Goal: Task Accomplishment & Management: Manage account settings

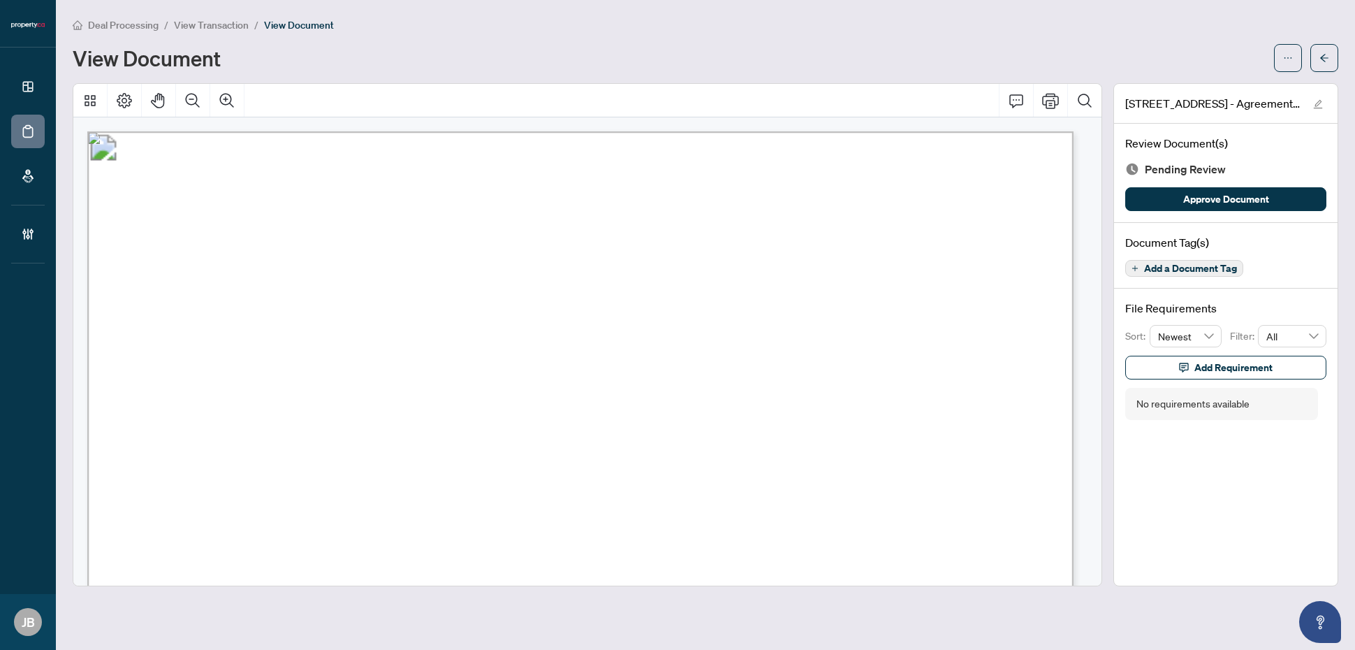
click at [1219, 270] on span "Add a Document Tag" at bounding box center [1190, 268] width 93 height 10
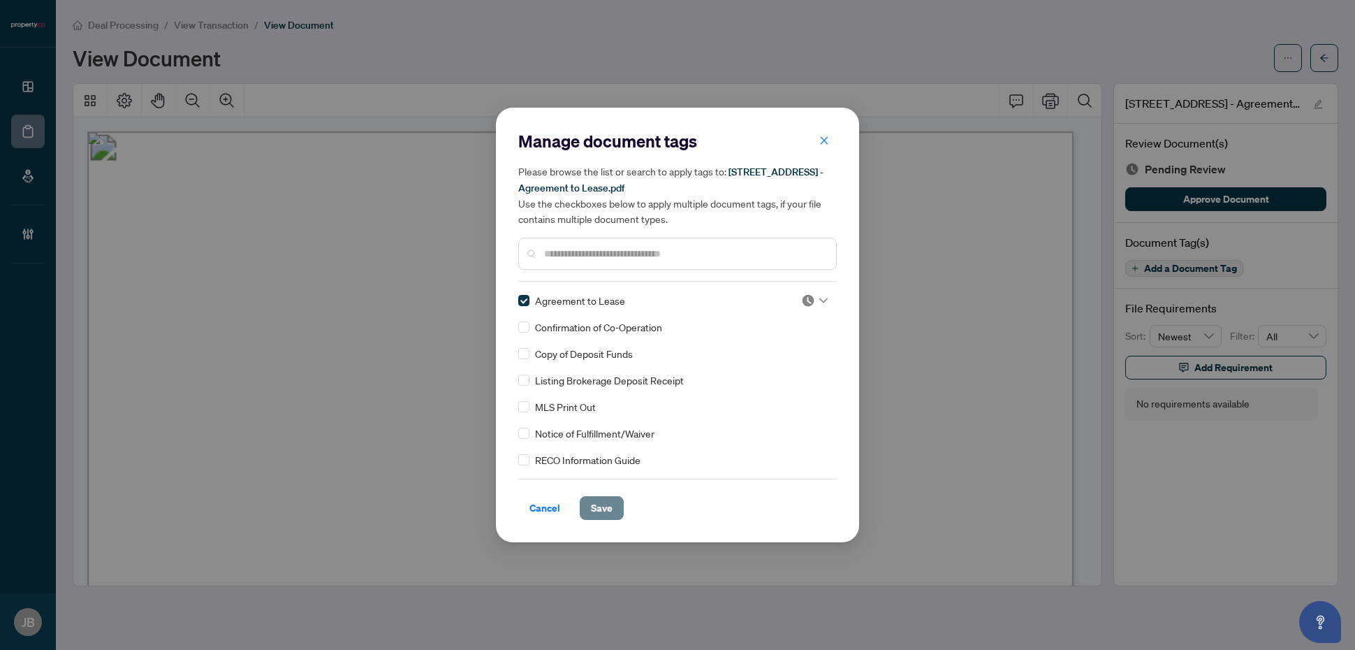
click at [602, 518] on button "Save" at bounding box center [602, 508] width 44 height 24
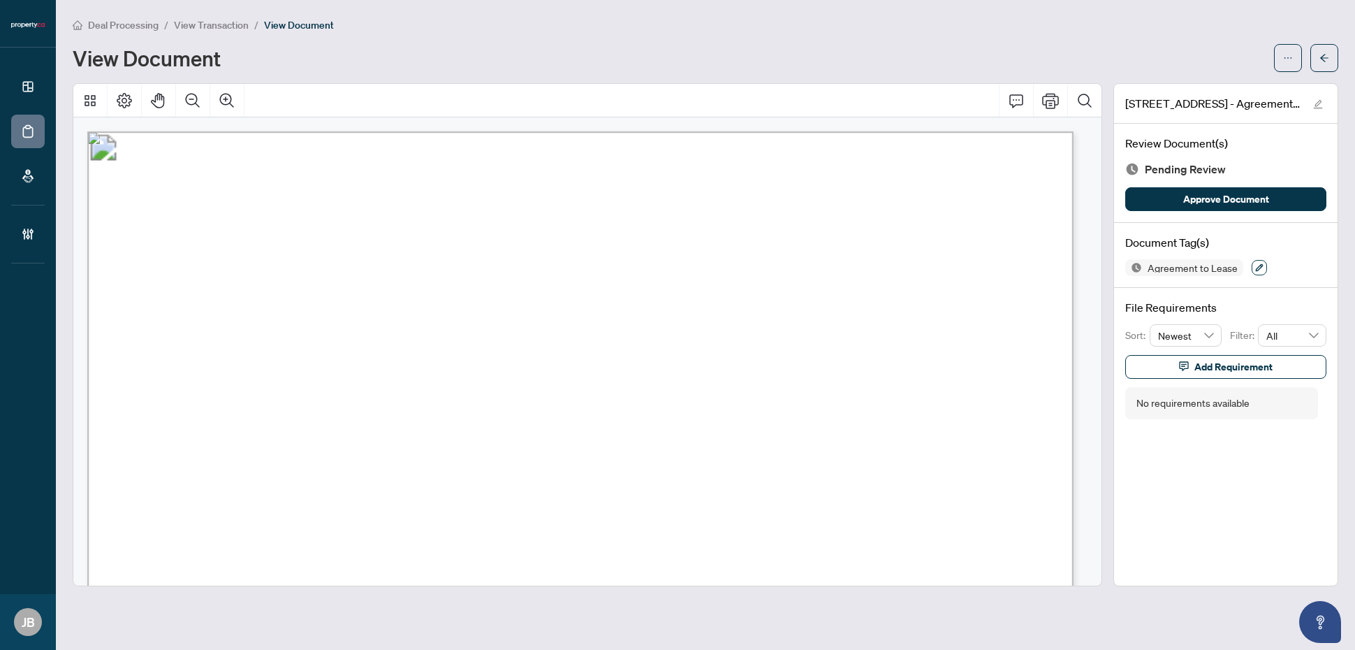
click at [1255, 264] on icon "button" at bounding box center [1259, 267] width 8 height 8
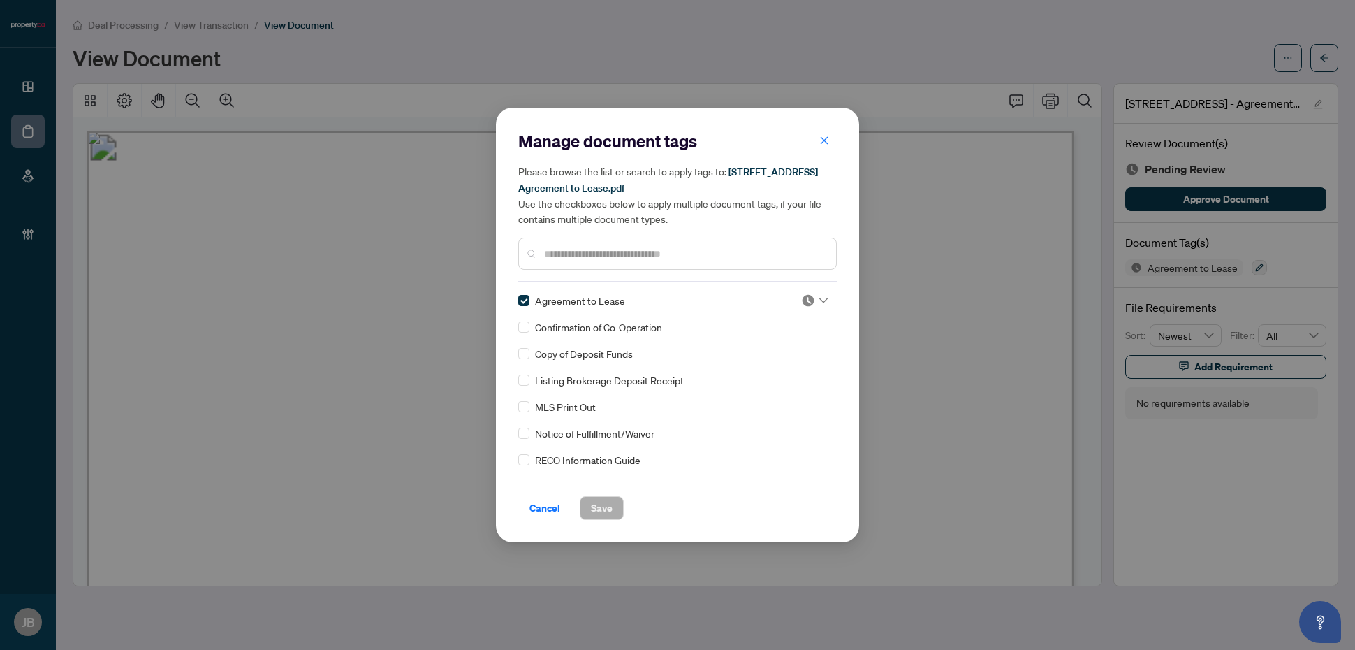
click at [821, 299] on icon at bounding box center [823, 301] width 8 height 6
drag, startPoint x: 796, startPoint y: 364, endPoint x: 710, endPoint y: 485, distance: 149.2
click at [796, 369] on div "Approved" at bounding box center [768, 367] width 89 height 15
click at [606, 507] on span "Save" at bounding box center [602, 508] width 22 height 22
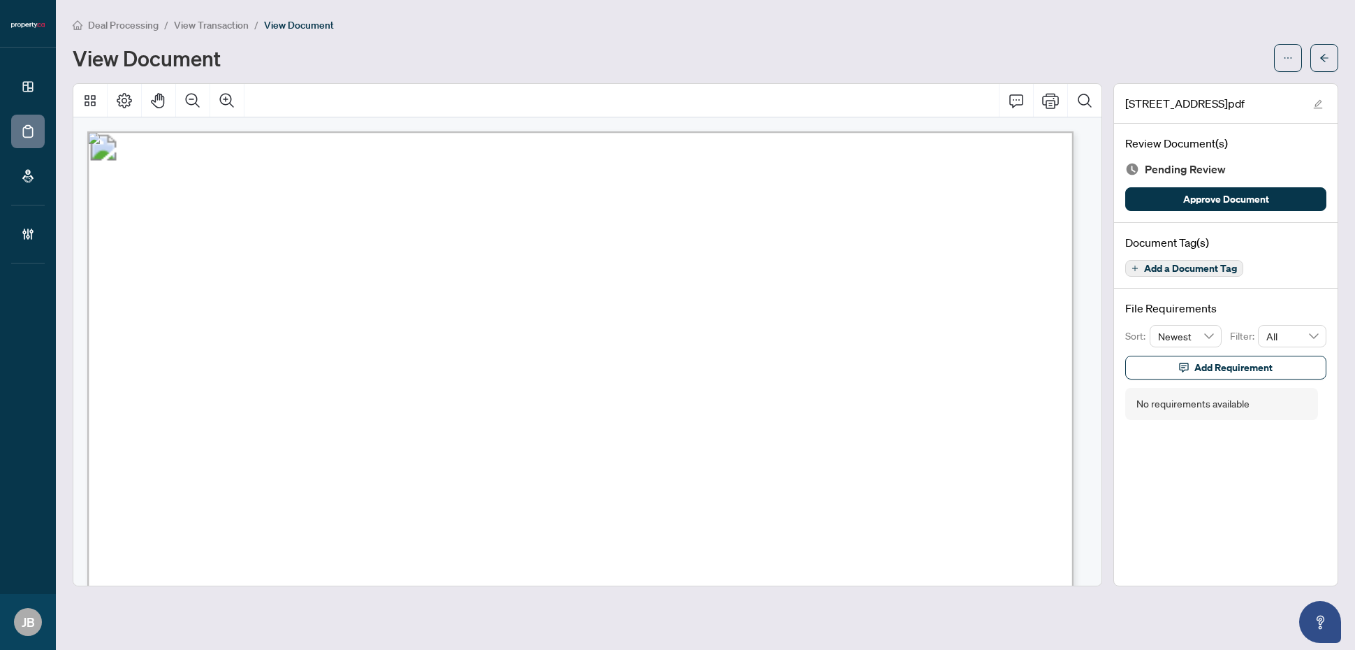
click at [1083, 265] on span "Add a Document Tag" at bounding box center [1190, 268] width 93 height 10
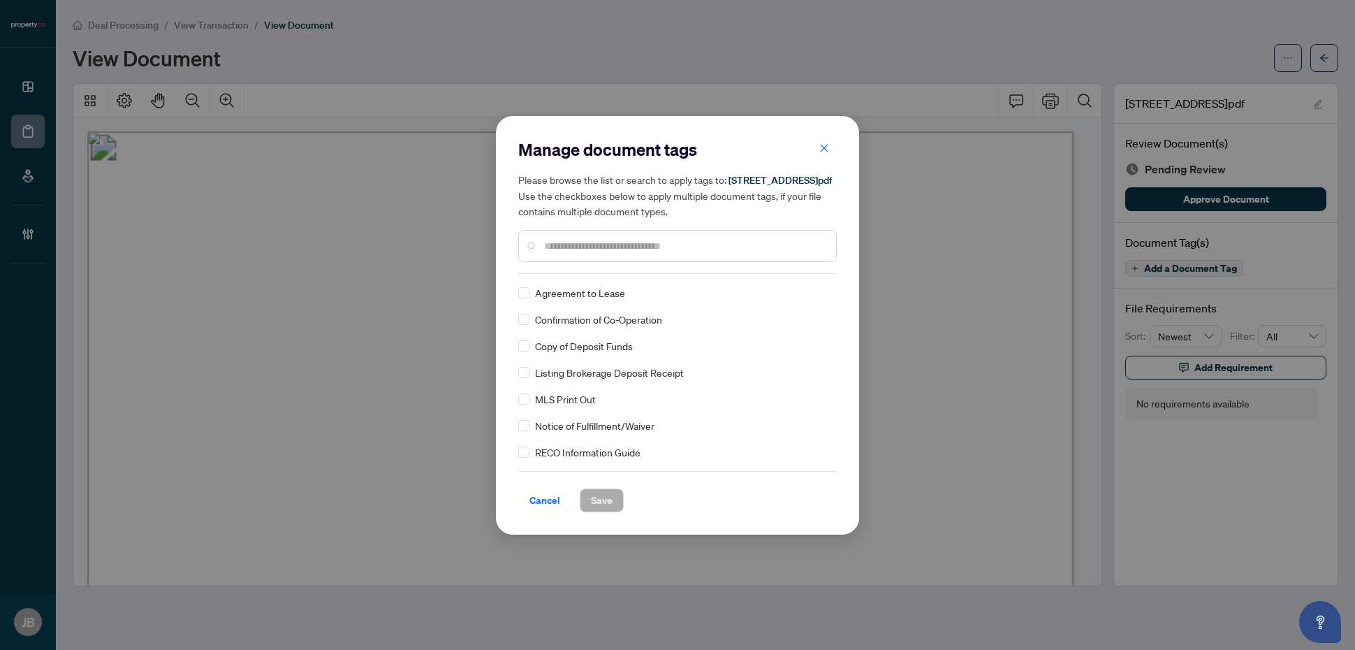
click at [615, 254] on input "text" at bounding box center [684, 245] width 281 height 15
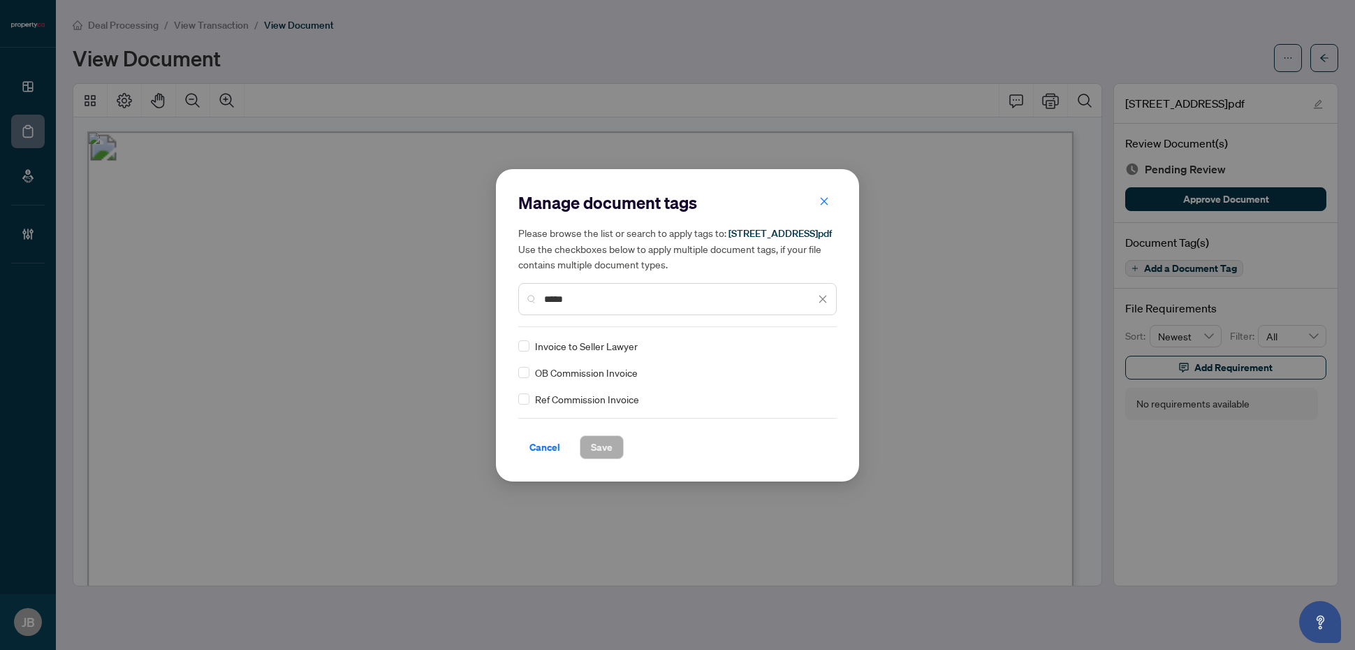
drag, startPoint x: 577, startPoint y: 306, endPoint x: 503, endPoint y: 297, distance: 74.6
click at [505, 298] on div "Manage document tags Please browse the list or search to apply tags to: 2545 Si…" at bounding box center [677, 325] width 363 height 312
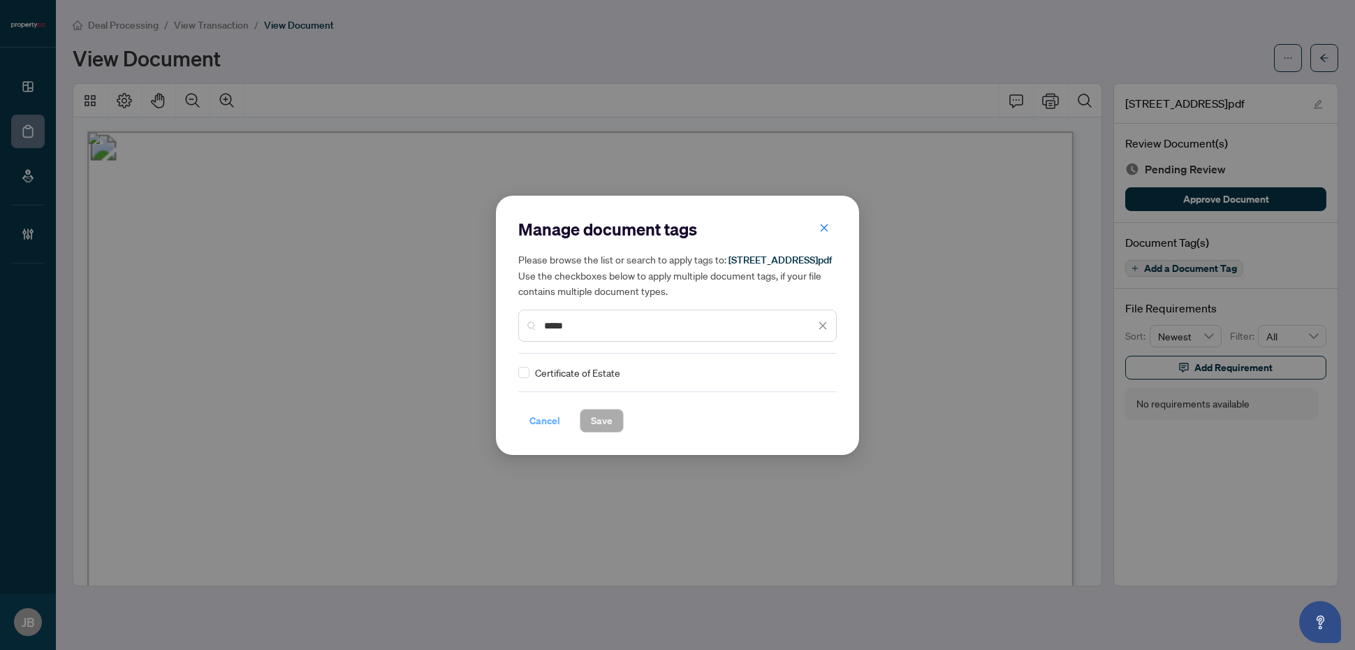
type input "*****"
click at [546, 431] on span "Cancel" at bounding box center [544, 420] width 31 height 22
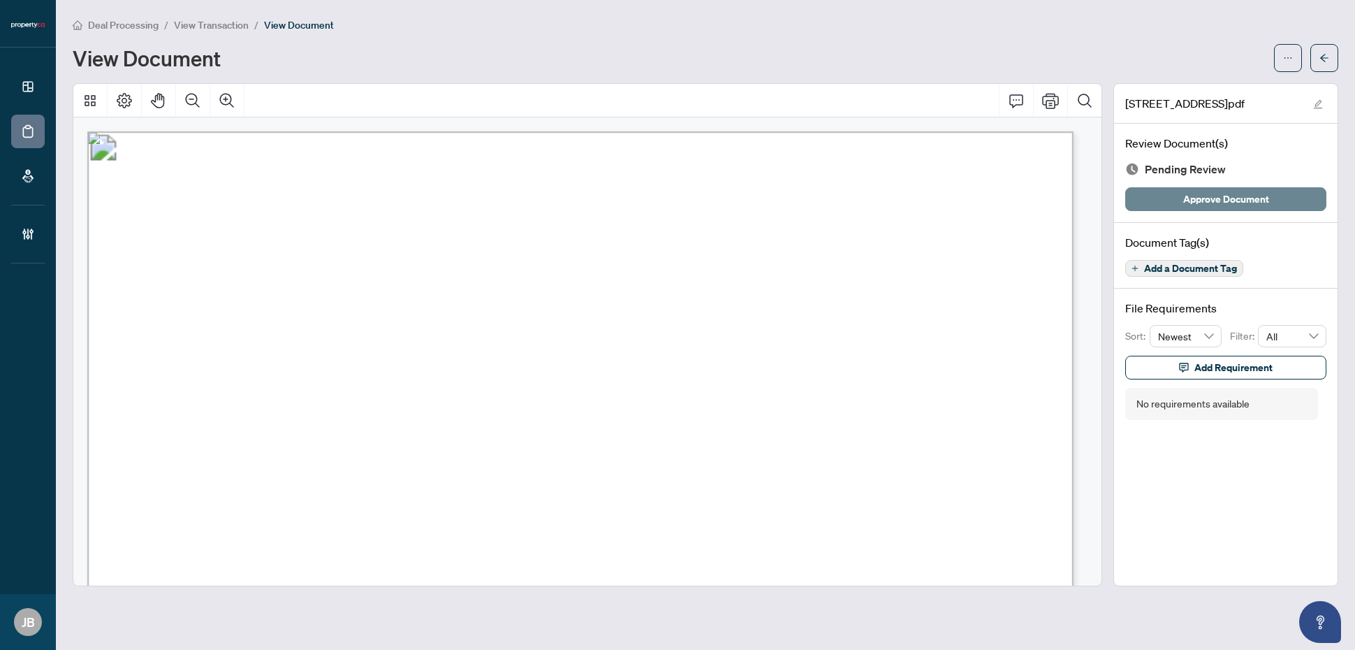
click at [1083, 196] on span "Approve Document" at bounding box center [1226, 199] width 86 height 22
click at [1083, 267] on span "Add a Document Tag" at bounding box center [1190, 268] width 93 height 10
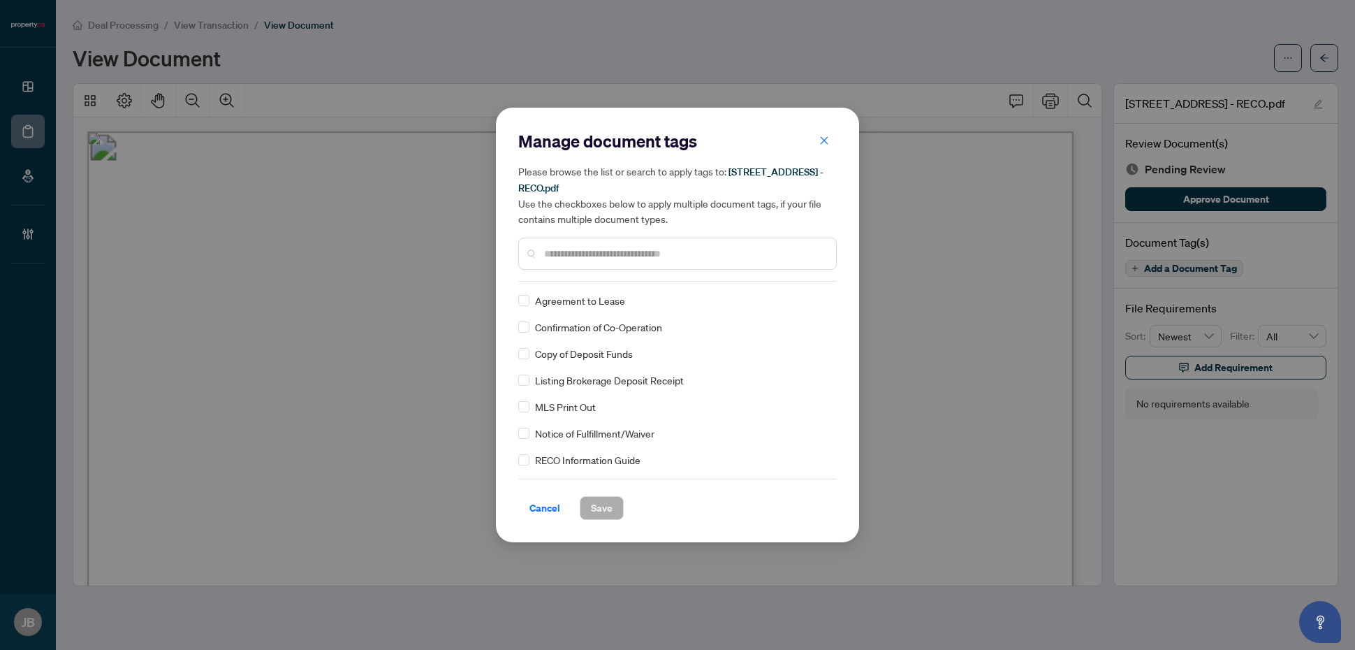
click at [624, 249] on input "text" at bounding box center [684, 253] width 281 height 15
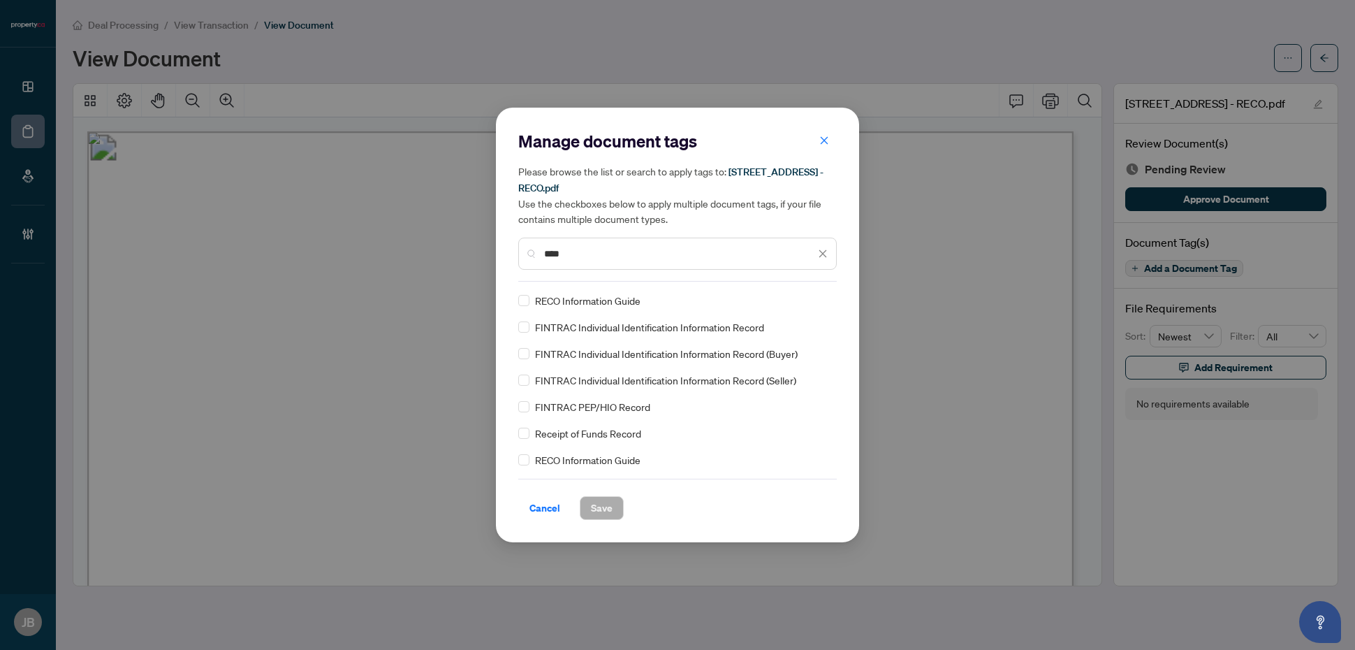
type input "****"
click at [821, 298] on icon at bounding box center [823, 301] width 8 height 6
drag, startPoint x: 790, startPoint y: 367, endPoint x: 784, endPoint y: 379, distance: 13.8
click at [788, 372] on div "Approved" at bounding box center [768, 367] width 89 height 15
click at [603, 506] on span "Save" at bounding box center [602, 508] width 22 height 22
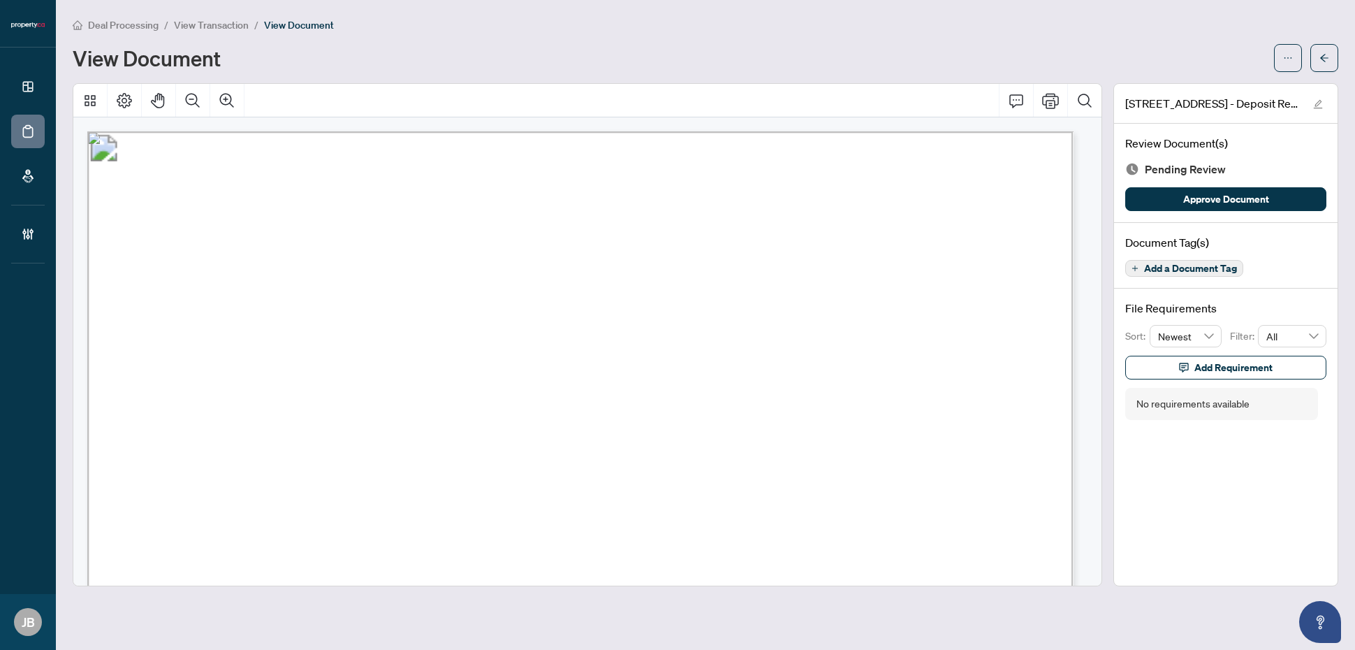
click at [1083, 269] on span "Add a Document Tag" at bounding box center [1190, 268] width 93 height 10
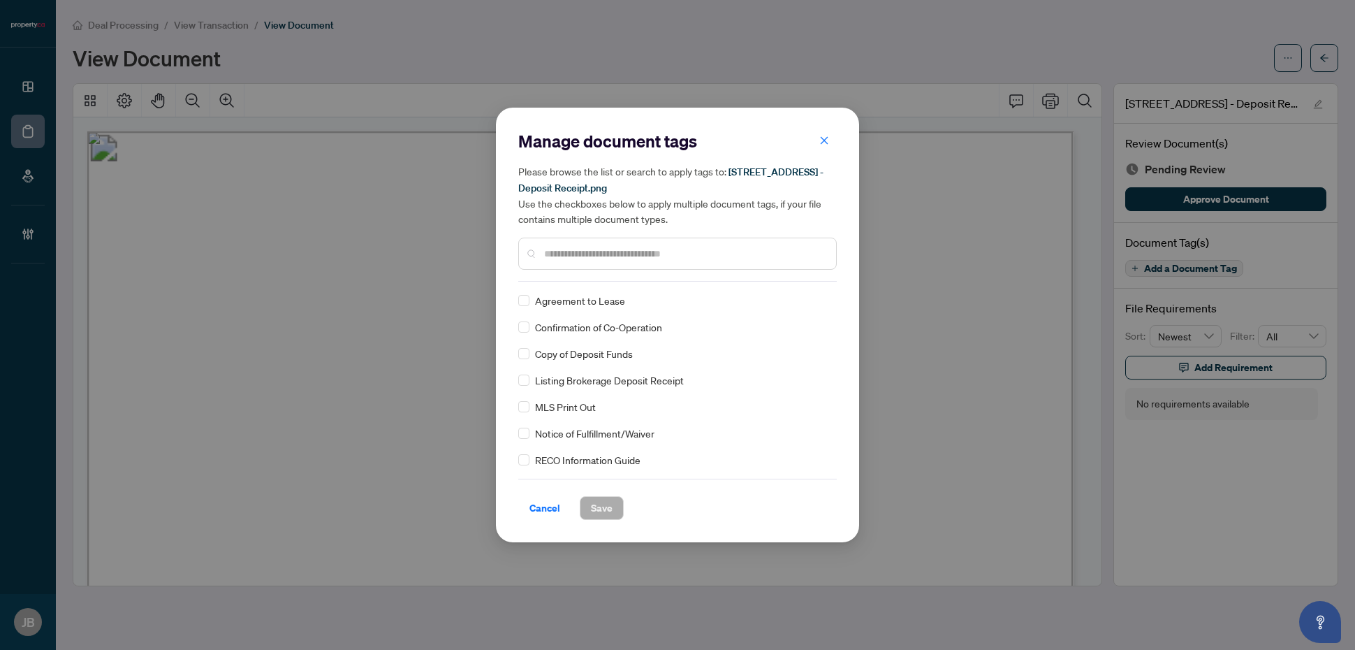
click at [627, 253] on input "text" at bounding box center [684, 253] width 281 height 15
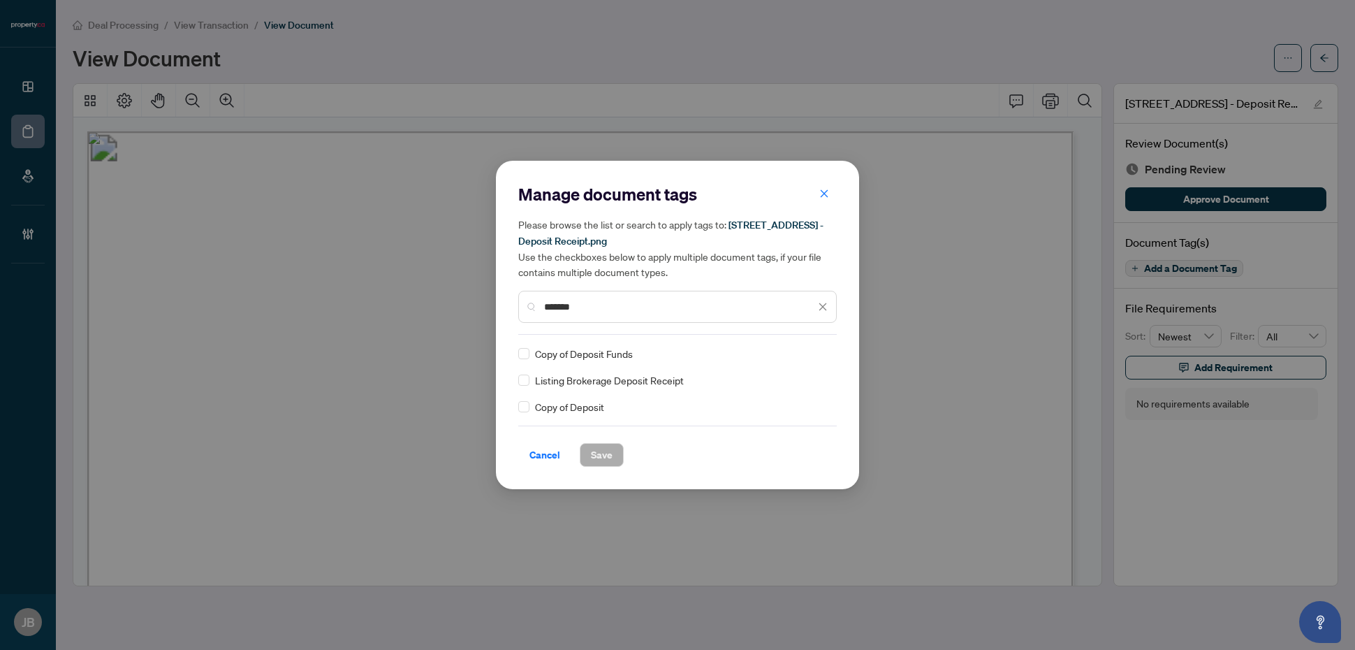
type input "*******"
click at [826, 351] on icon at bounding box center [823, 354] width 8 height 6
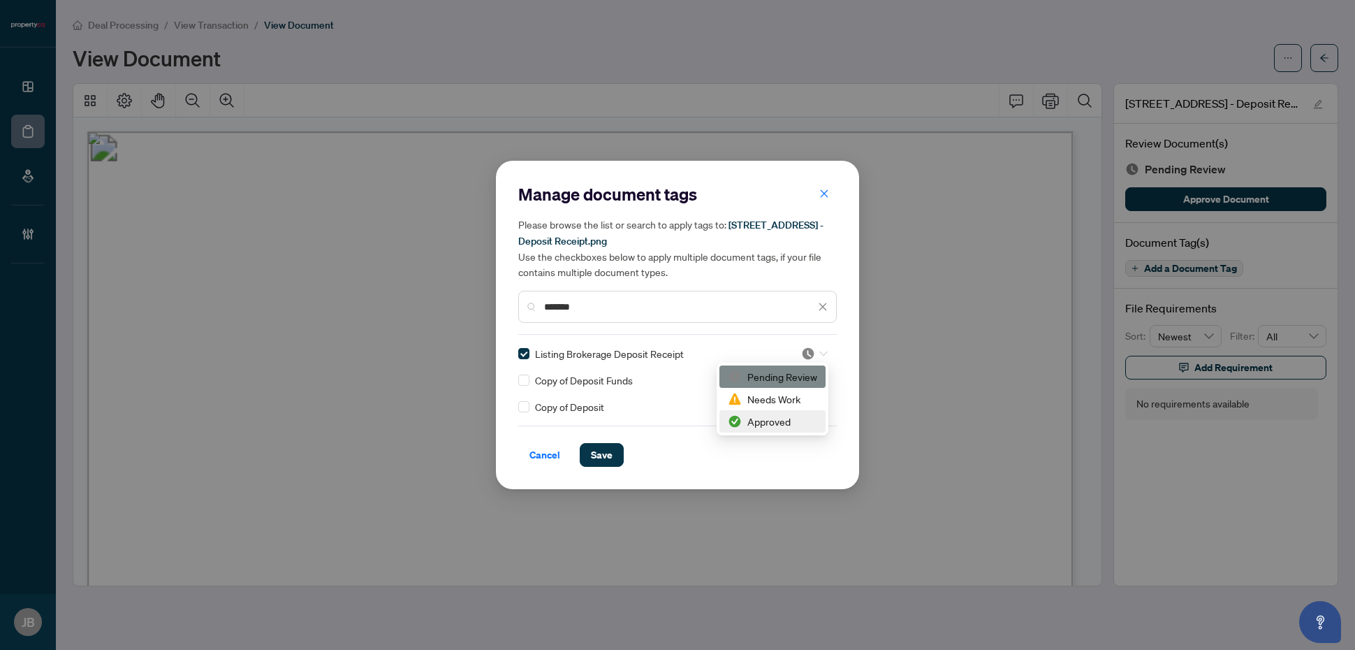
click at [776, 421] on div "Approved" at bounding box center [772, 420] width 89 height 15
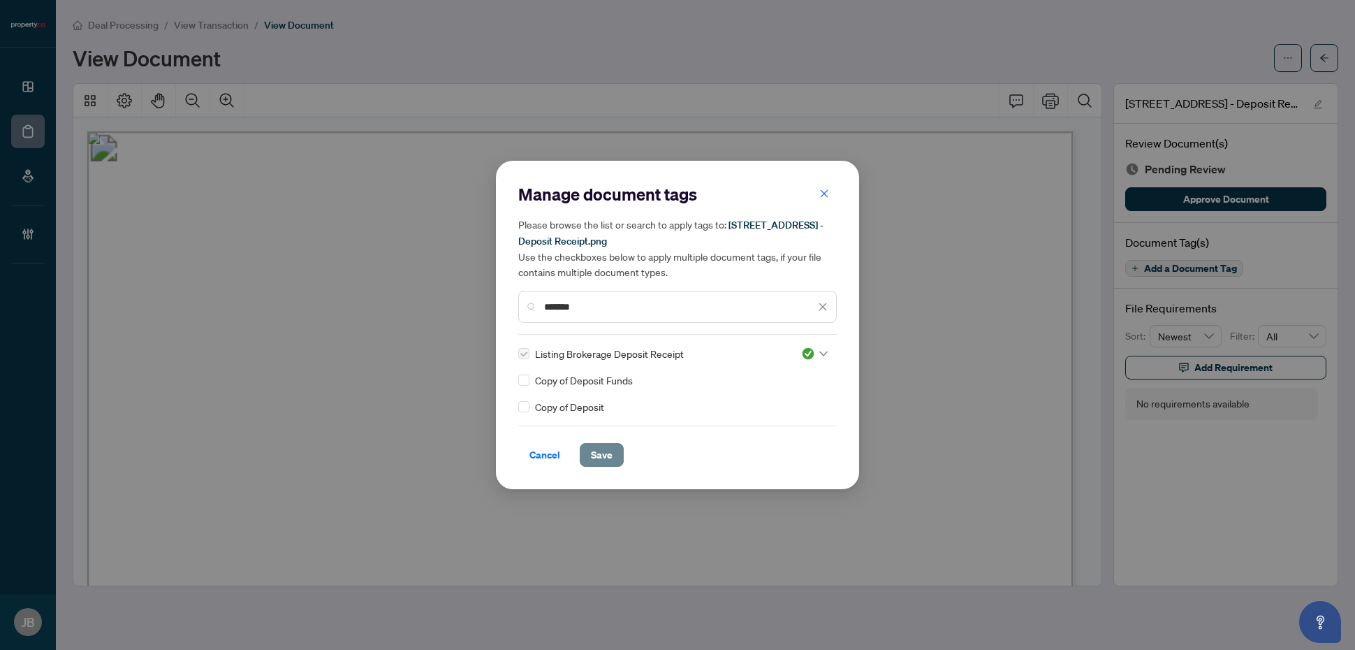
click at [613, 455] on button "Save" at bounding box center [602, 455] width 44 height 24
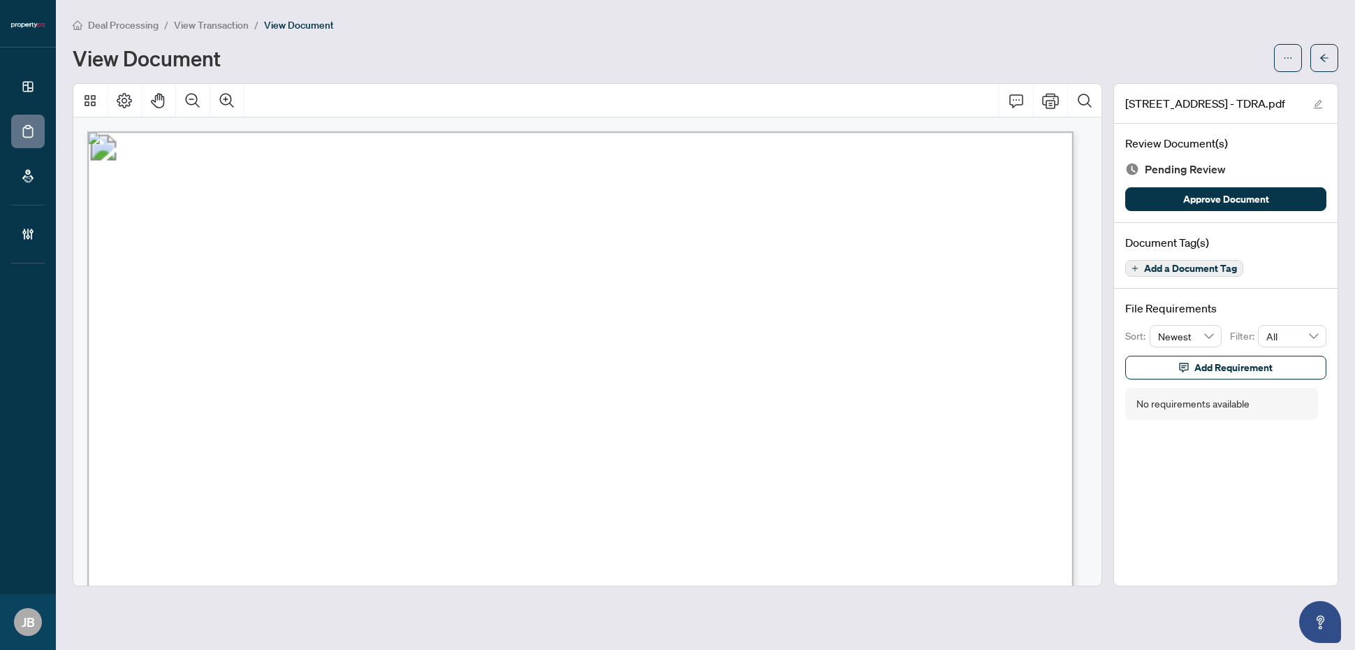
click at [1083, 270] on span "Add a Document Tag" at bounding box center [1190, 268] width 93 height 10
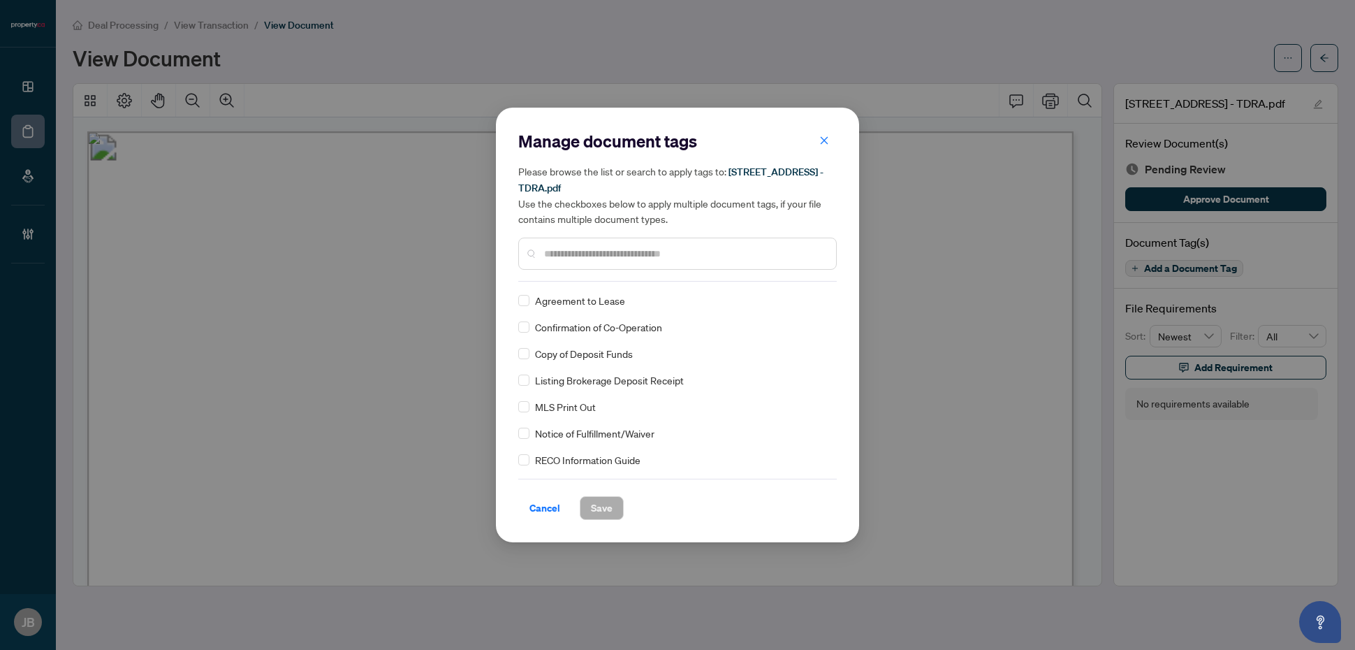
click at [609, 249] on input "text" at bounding box center [684, 253] width 281 height 15
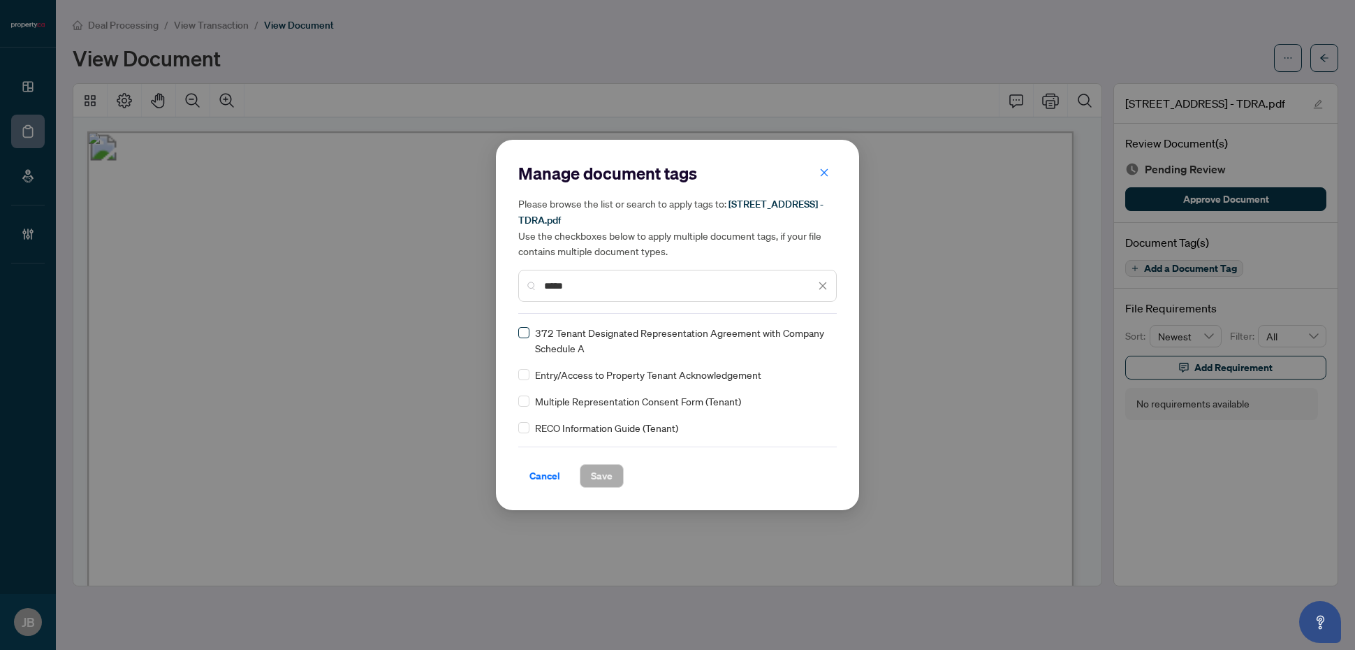
type input "*****"
click at [826, 338] on icon at bounding box center [823, 340] width 8 height 5
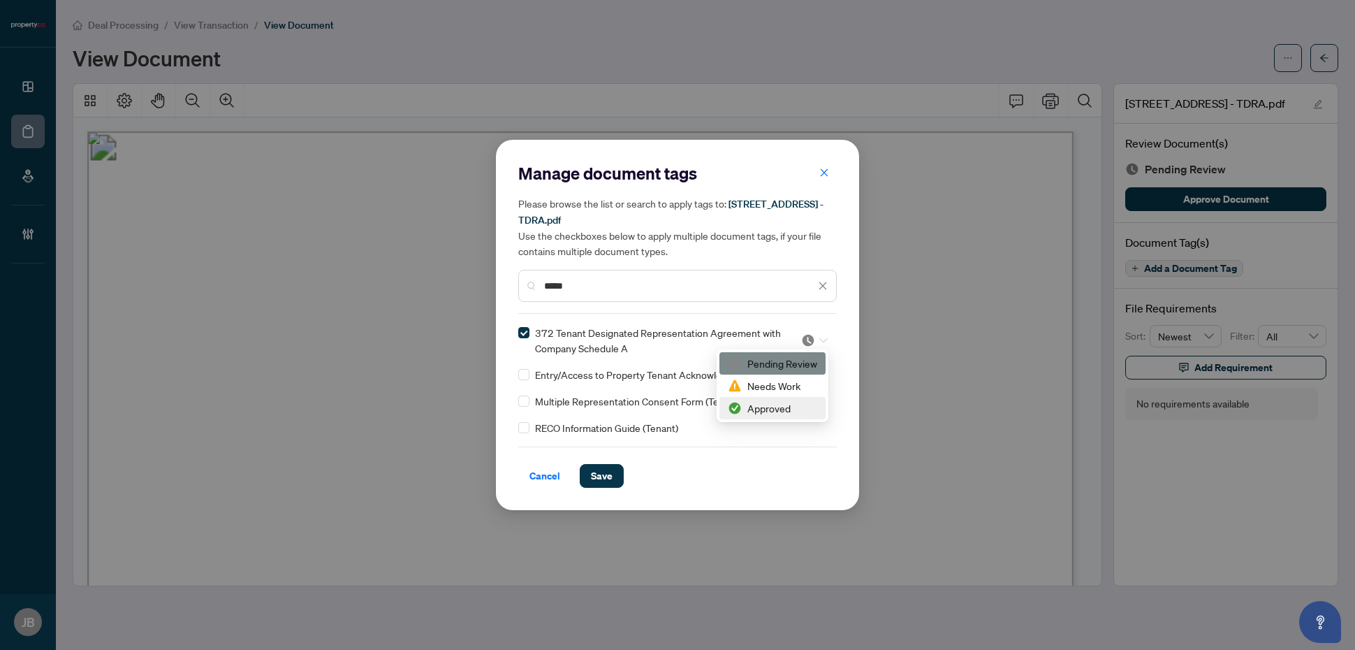
click at [790, 406] on div "Approved" at bounding box center [772, 407] width 89 height 15
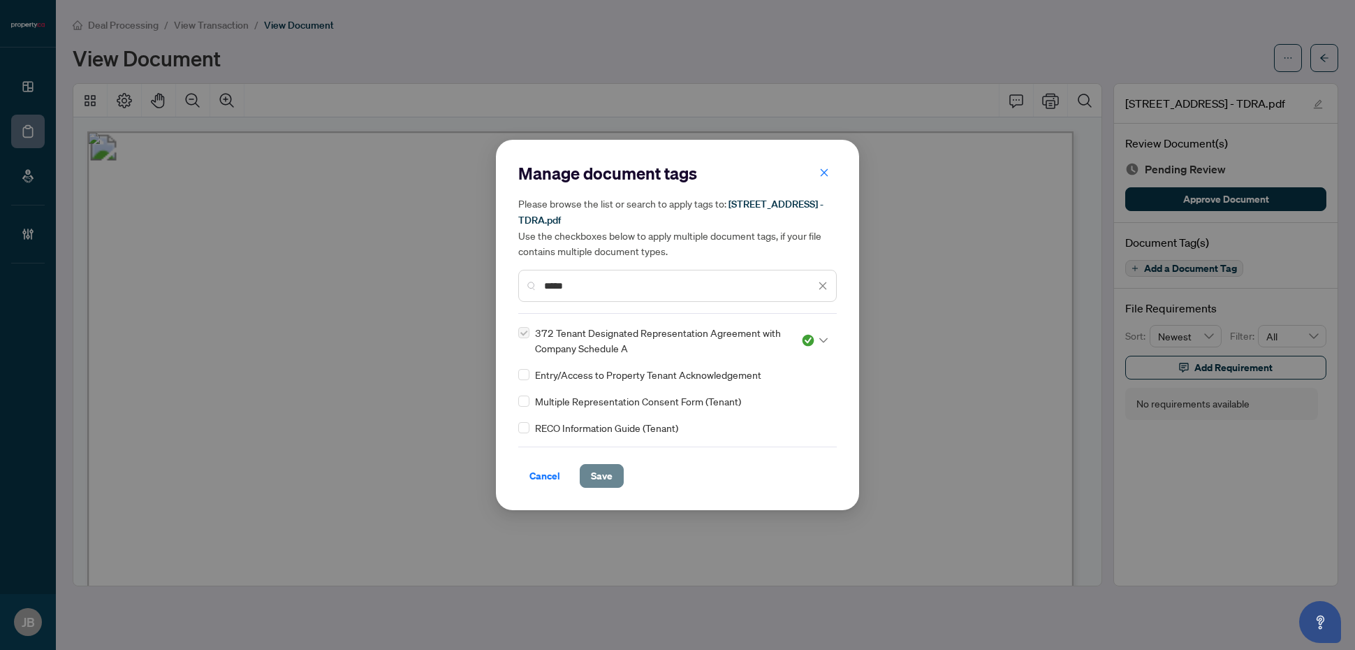
click at [615, 476] on button "Save" at bounding box center [602, 476] width 44 height 24
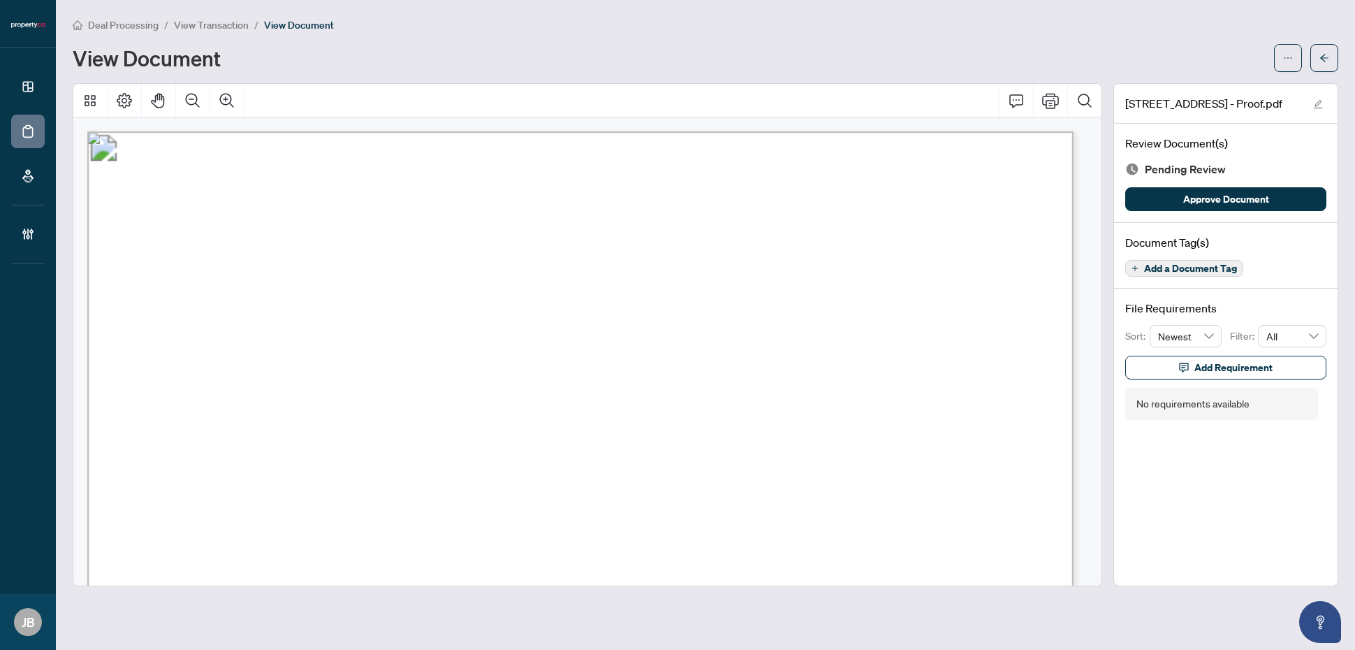
click at [1083, 269] on span "Add a Document Tag" at bounding box center [1190, 268] width 93 height 10
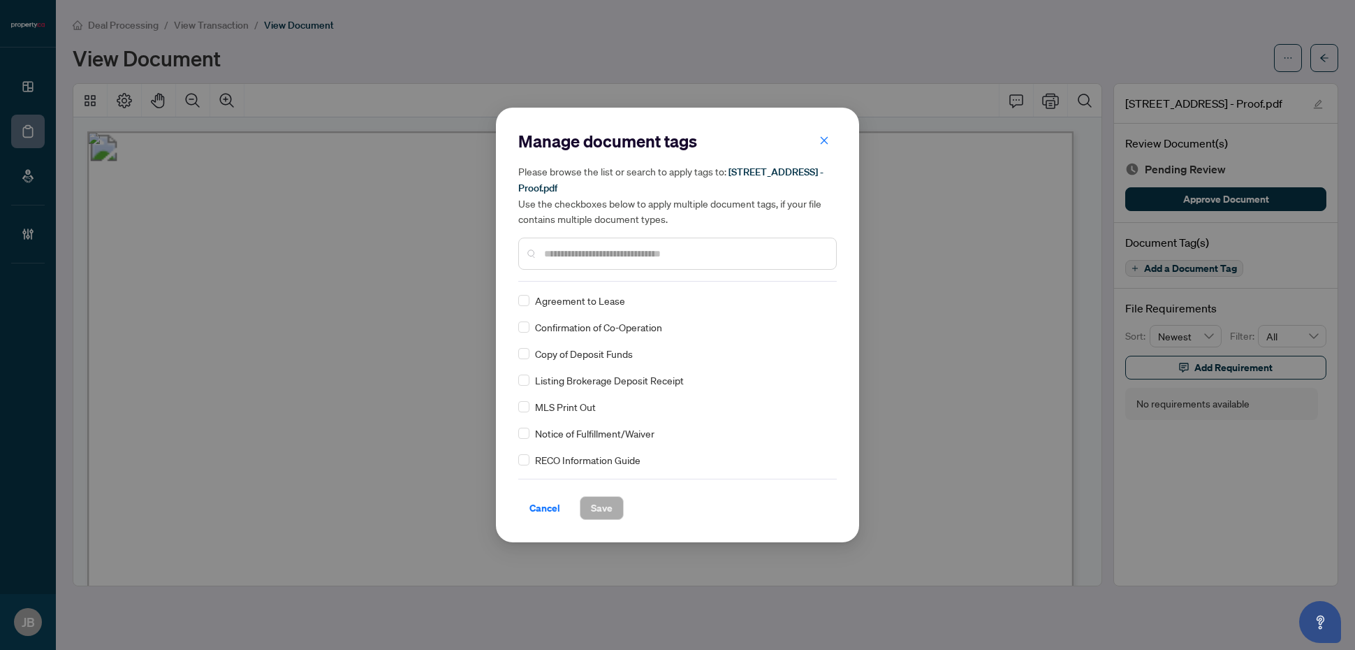
click at [643, 252] on input "text" at bounding box center [684, 253] width 281 height 15
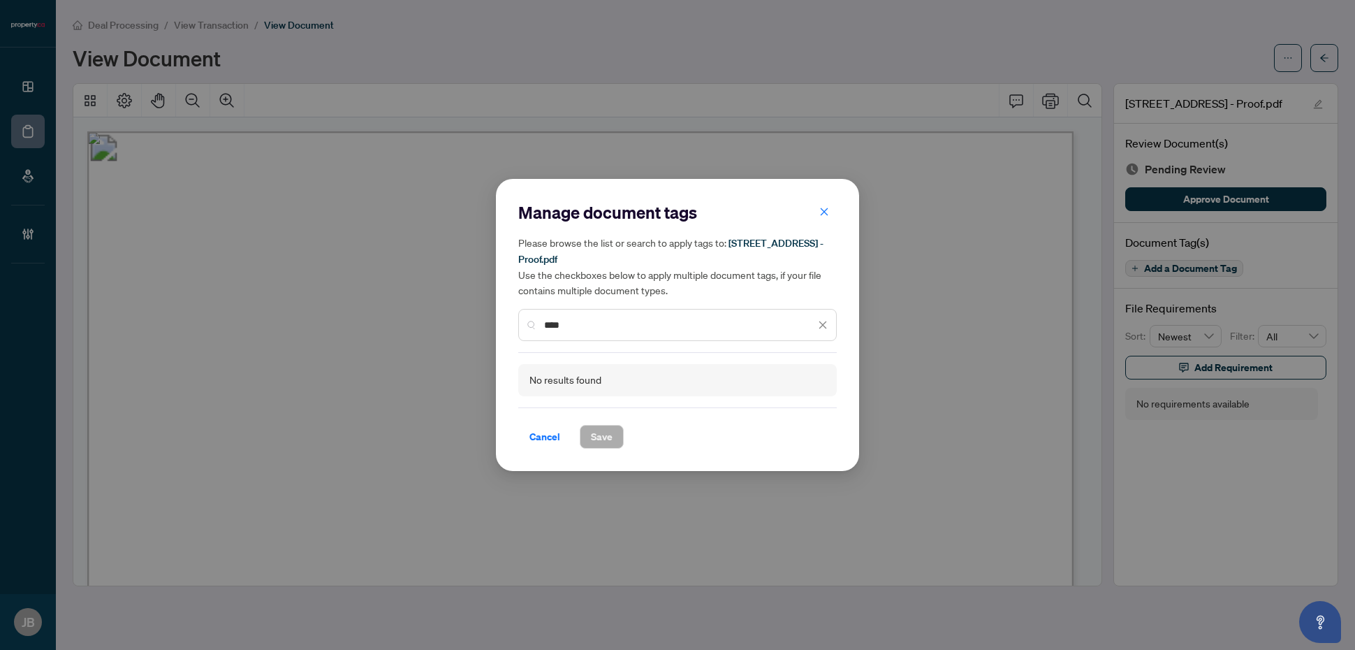
drag, startPoint x: 571, startPoint y: 320, endPoint x: 504, endPoint y: 313, distance: 67.4
click at [506, 315] on div "Manage document tags Please browse the list or search to apply tags to: 2545 Si…" at bounding box center [677, 325] width 363 height 292
type input "***"
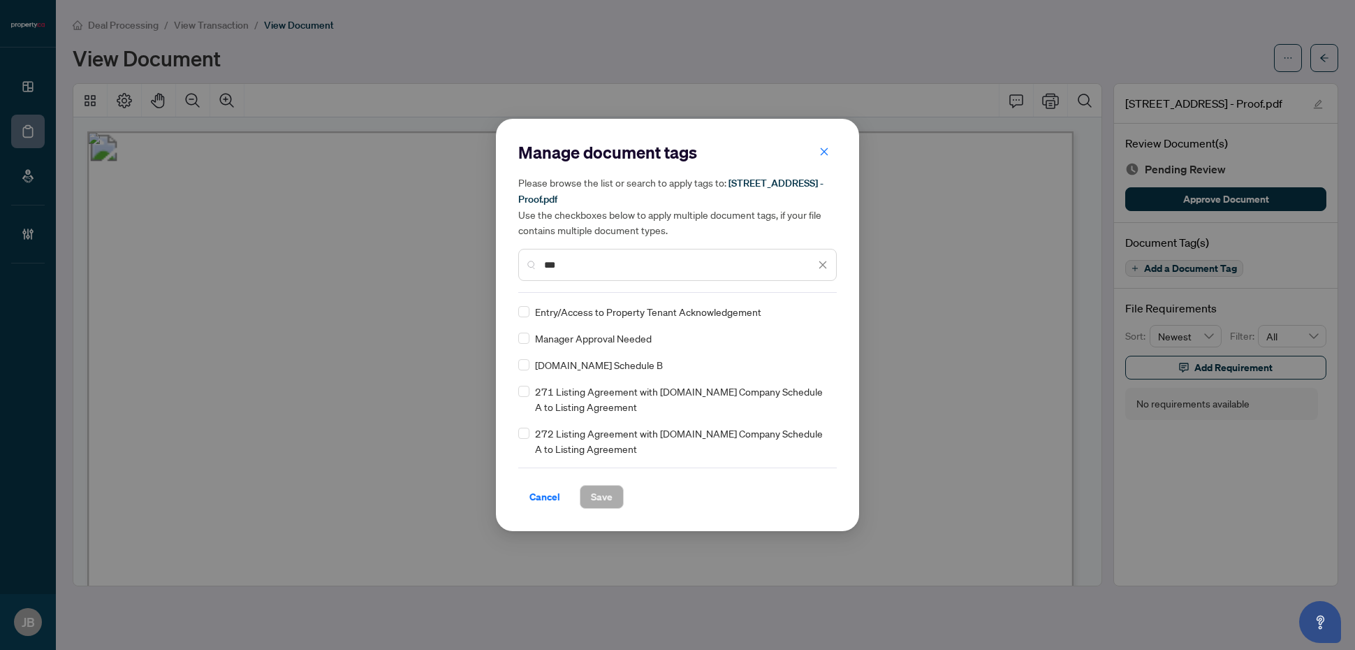
drag, startPoint x: 575, startPoint y: 260, endPoint x: 508, endPoint y: 252, distance: 67.5
click at [508, 252] on div "Manage document tags Please browse the list or search to apply tags to: 2545 Si…" at bounding box center [677, 325] width 363 height 412
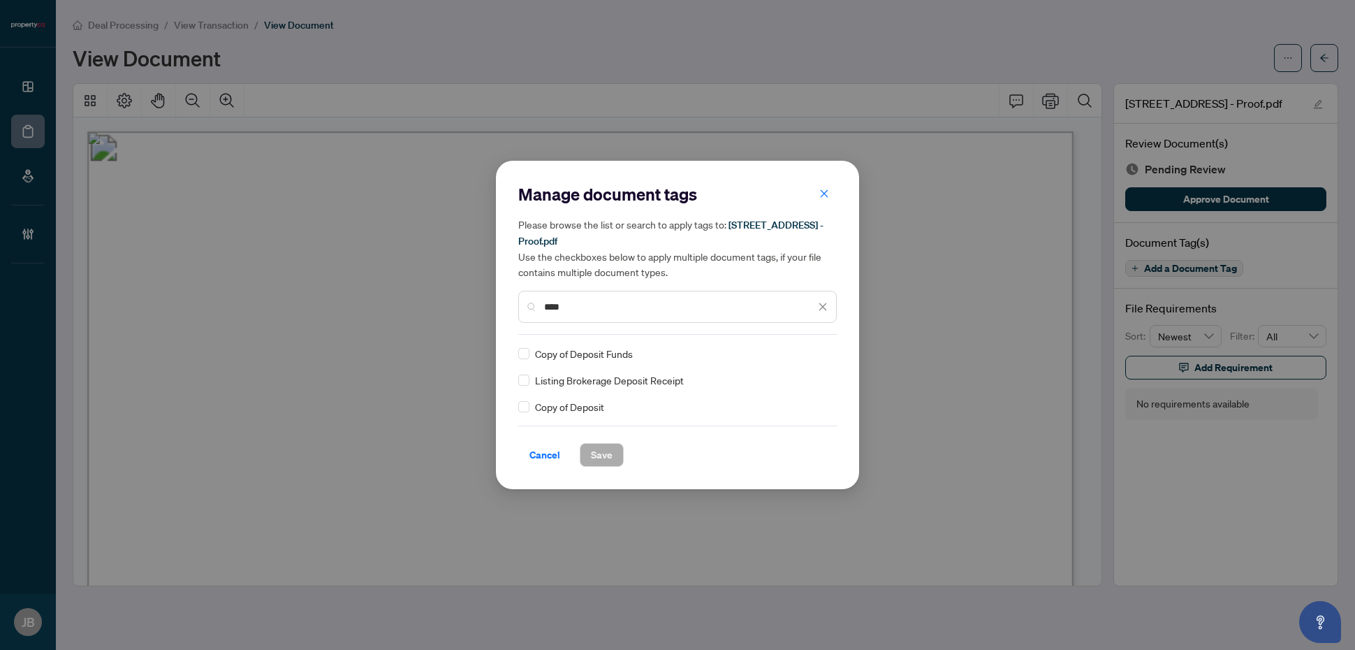
type input "****"
click at [819, 351] on icon at bounding box center [823, 354] width 8 height 6
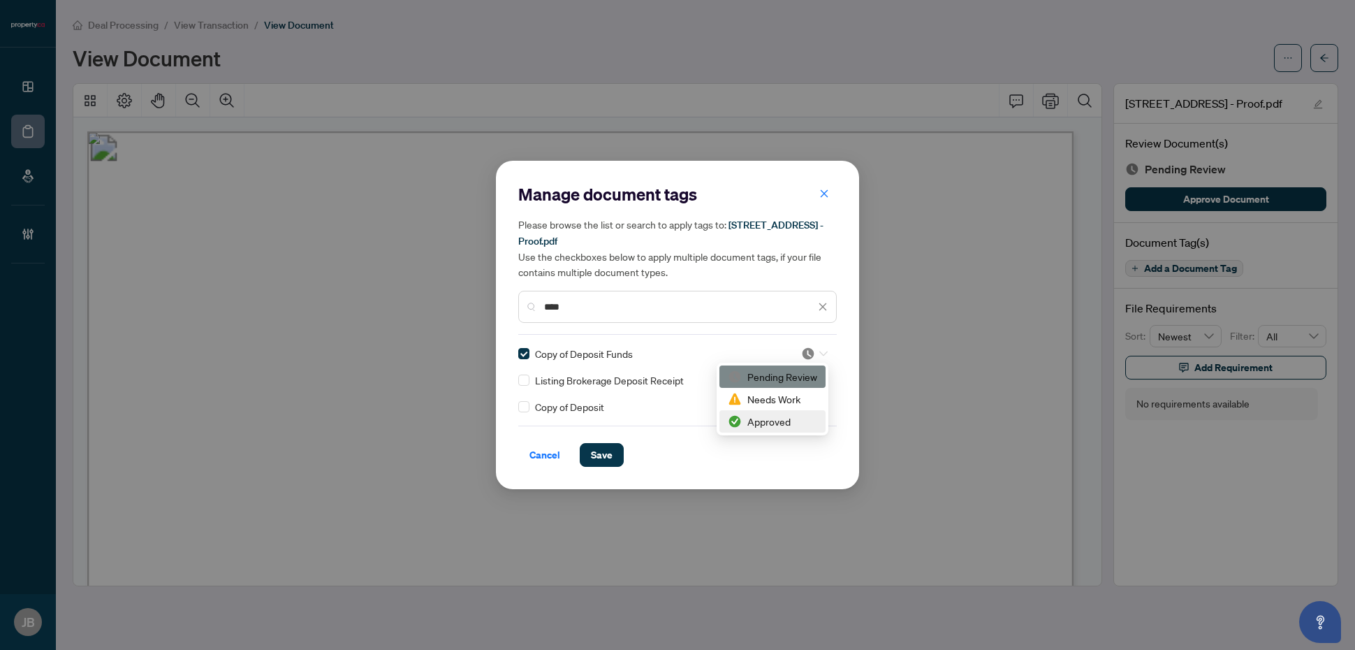
drag, startPoint x: 781, startPoint y: 417, endPoint x: 650, endPoint y: 476, distance: 143.8
click at [781, 418] on div "Approved" at bounding box center [772, 420] width 89 height 15
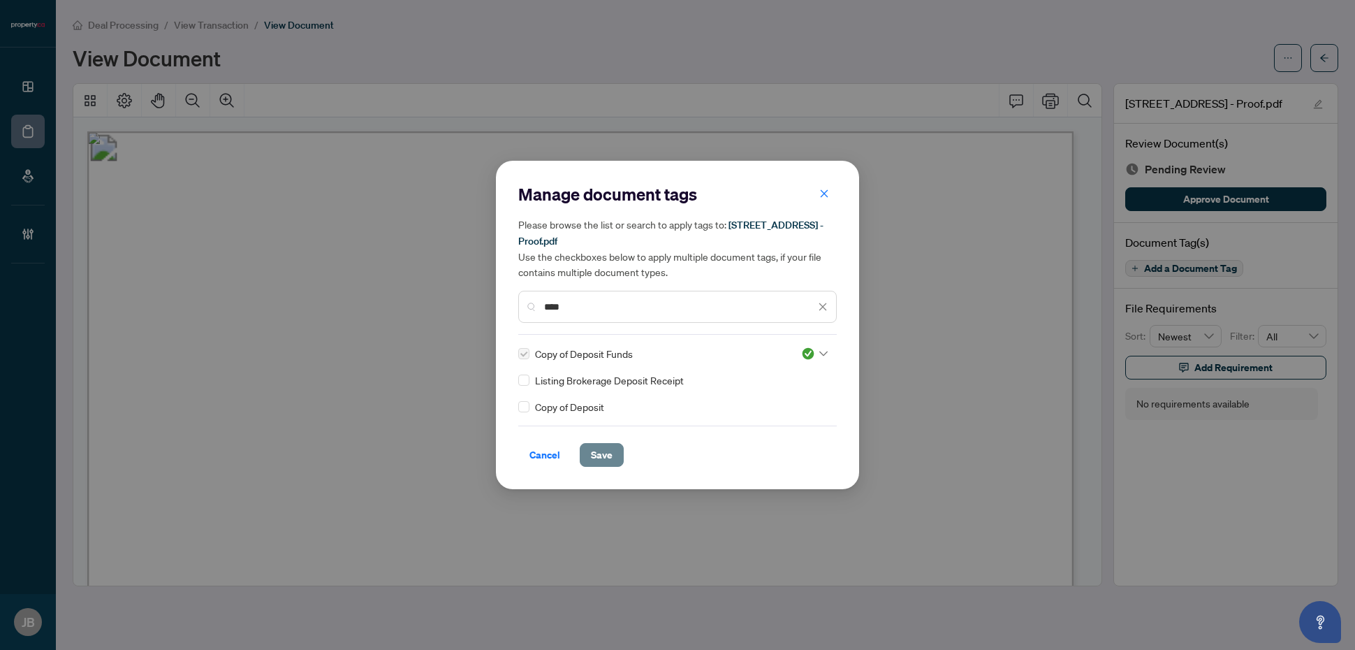
click at [601, 455] on span "Save" at bounding box center [602, 454] width 22 height 22
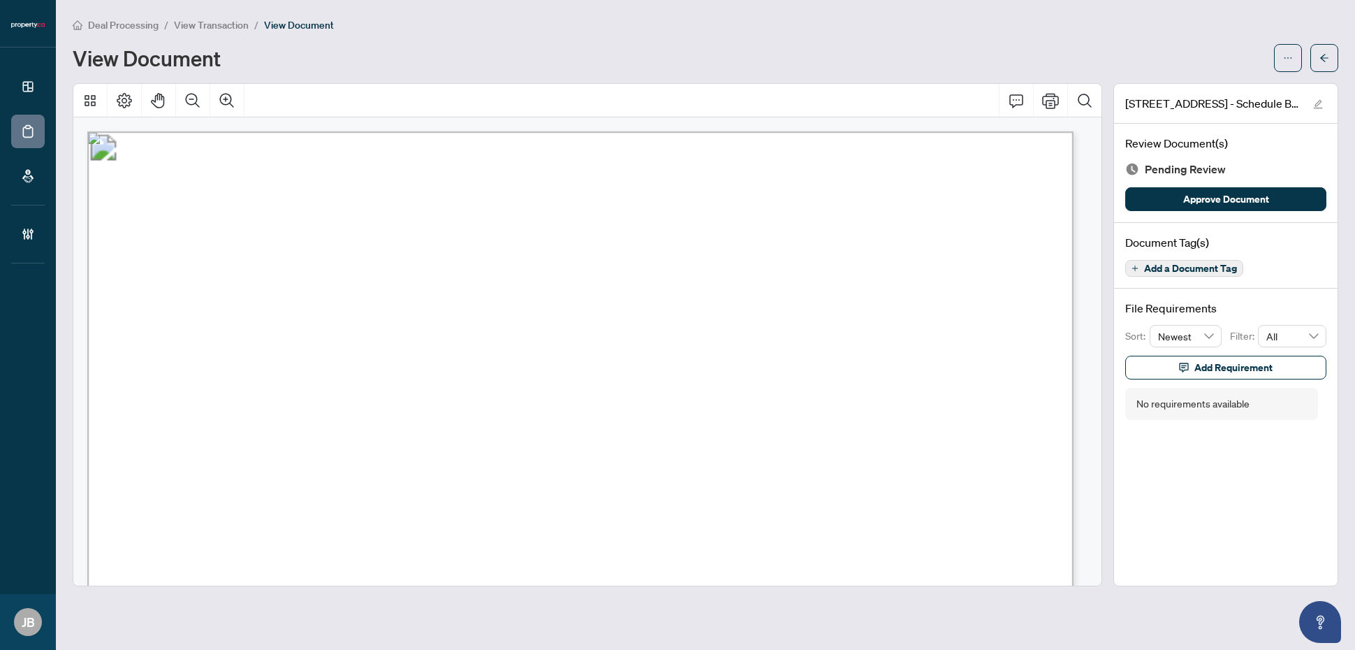
click at [1083, 265] on span "Add a Document Tag" at bounding box center [1190, 268] width 93 height 10
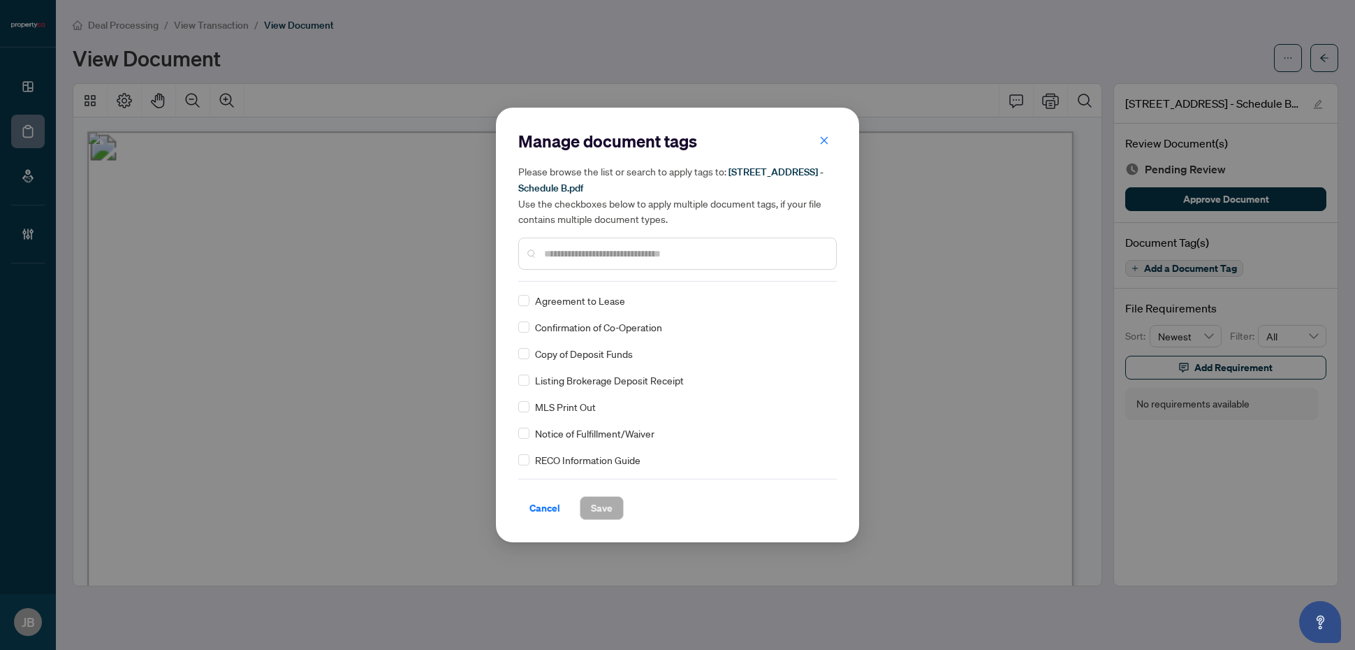
click at [588, 250] on input "text" at bounding box center [684, 253] width 281 height 15
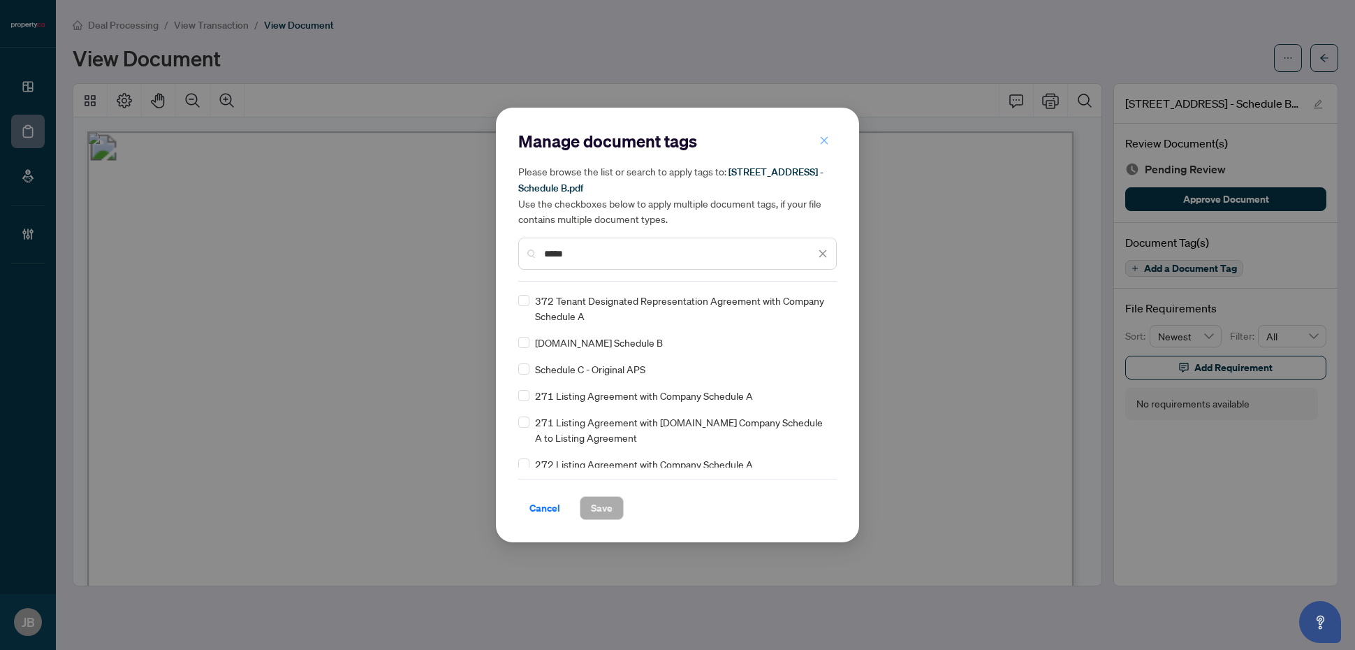
type input "*****"
click at [824, 138] on icon "close" at bounding box center [824, 140] width 10 height 10
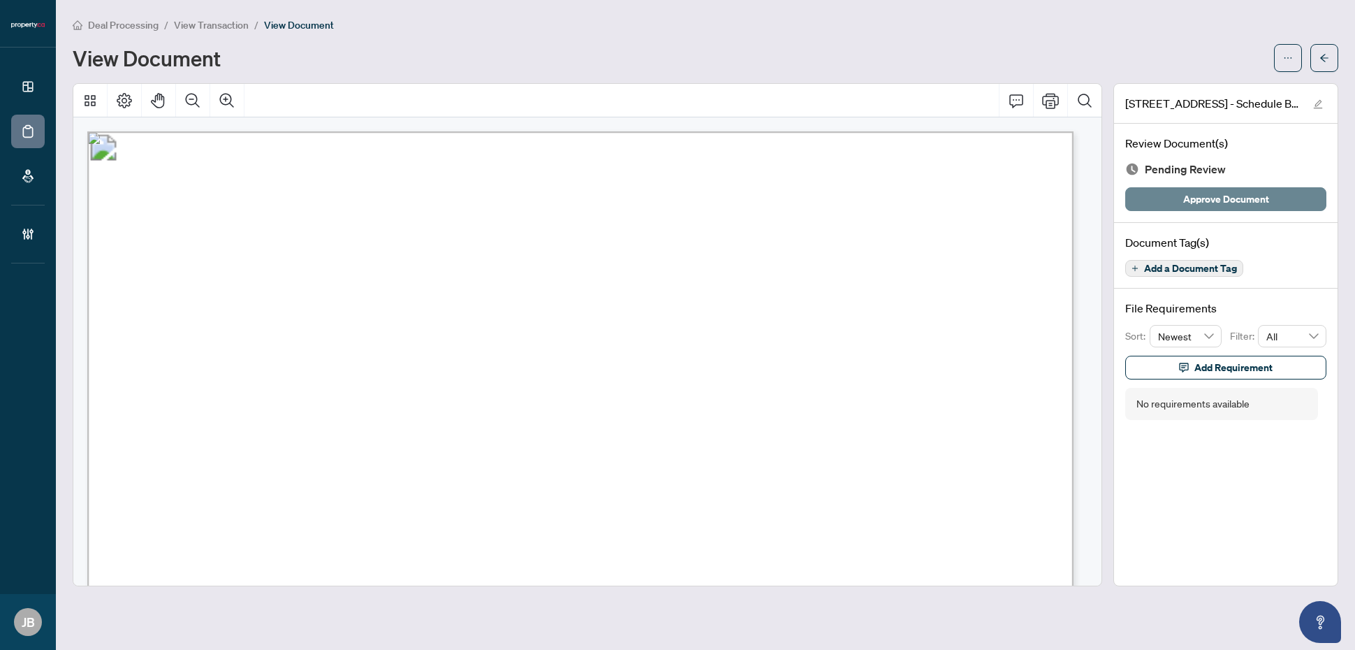
click at [1083, 191] on span "Approve Document" at bounding box center [1226, 199] width 86 height 22
click at [1083, 263] on span "Add a Document Tag" at bounding box center [1190, 268] width 93 height 10
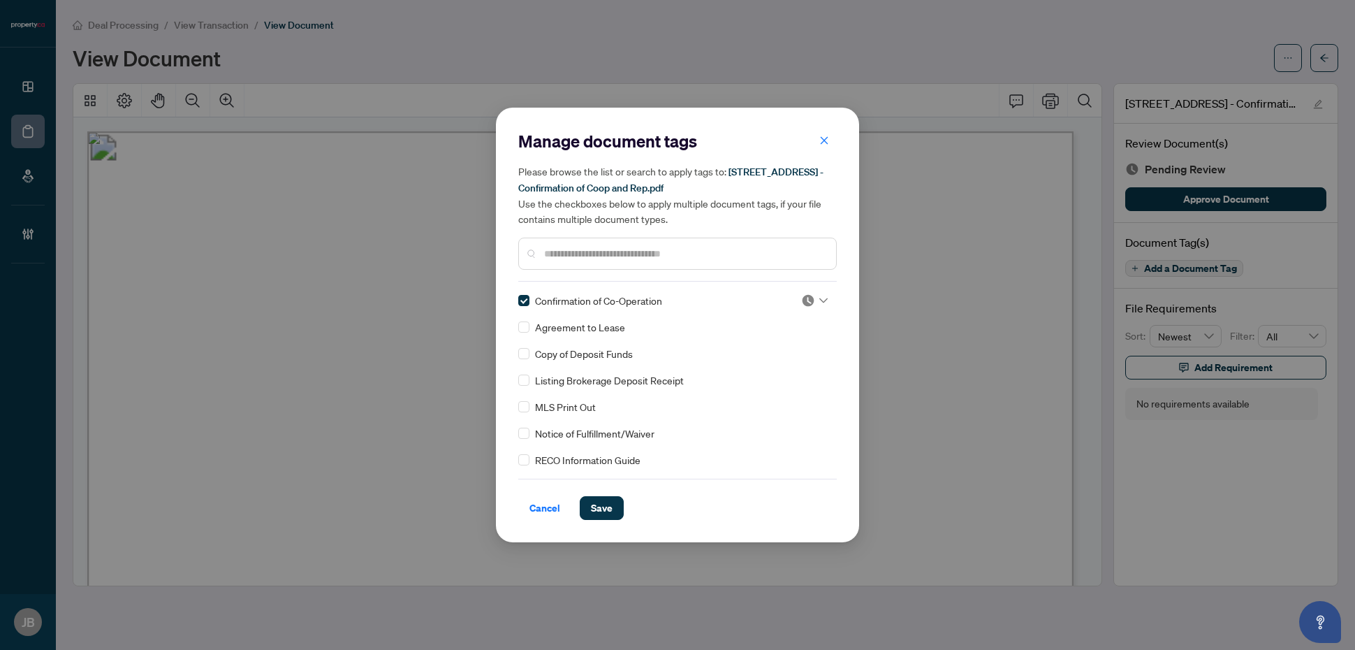
click at [821, 298] on icon at bounding box center [823, 301] width 8 height 6
drag, startPoint x: 772, startPoint y: 362, endPoint x: 703, endPoint y: 475, distance: 132.6
click at [772, 372] on div "Approved" at bounding box center [768, 367] width 89 height 15
click at [606, 501] on span "Save" at bounding box center [602, 508] width 22 height 22
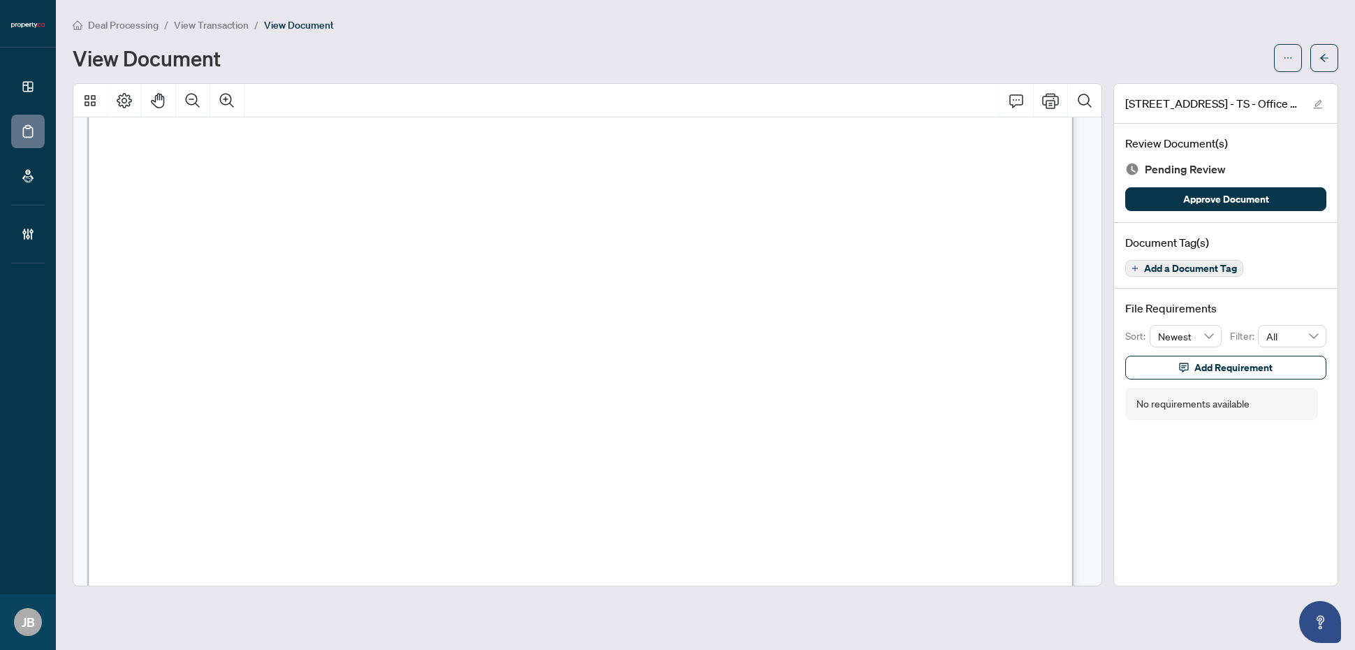
scroll to position [51, 0]
click at [1083, 57] on icon "ellipsis" at bounding box center [1288, 58] width 10 height 10
click at [1083, 50] on div "View Document" at bounding box center [669, 58] width 1193 height 22
click at [1083, 57] on icon "ellipsis" at bounding box center [1288, 58] width 10 height 10
click at [1083, 177] on span "Archive" at bounding box center [1238, 177] width 106 height 15
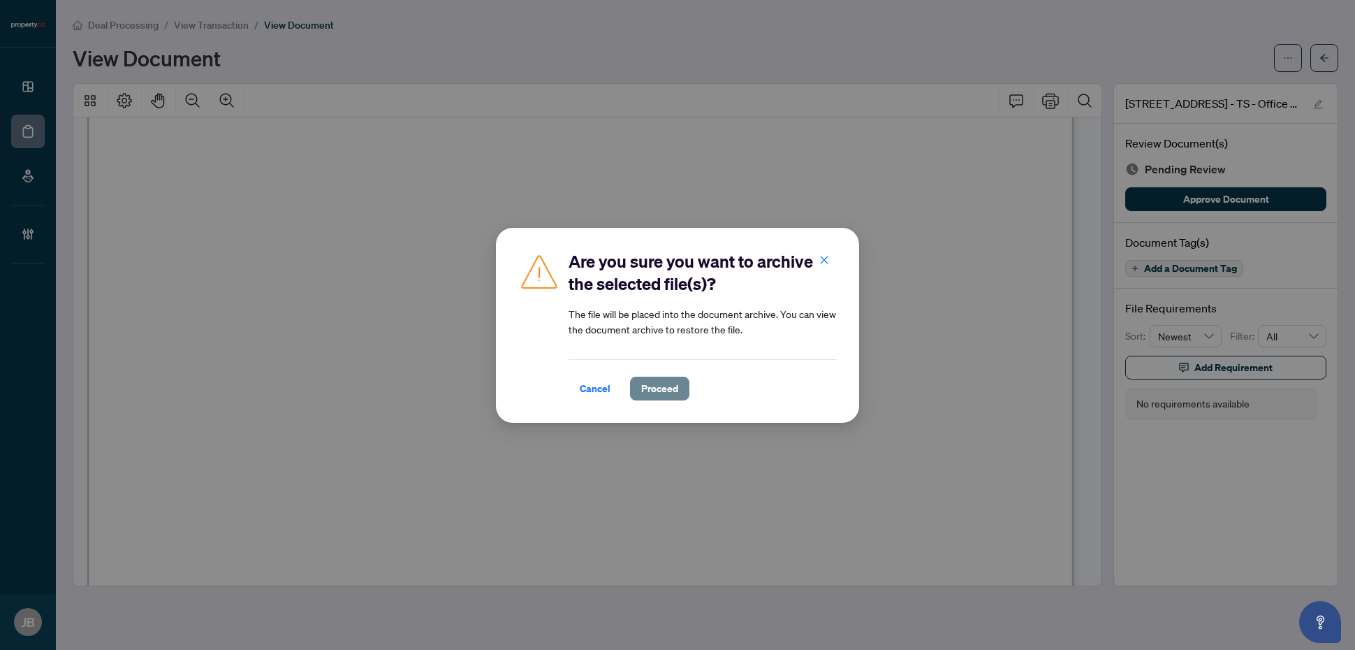
click at [659, 388] on span "Proceed" at bounding box center [659, 388] width 37 height 22
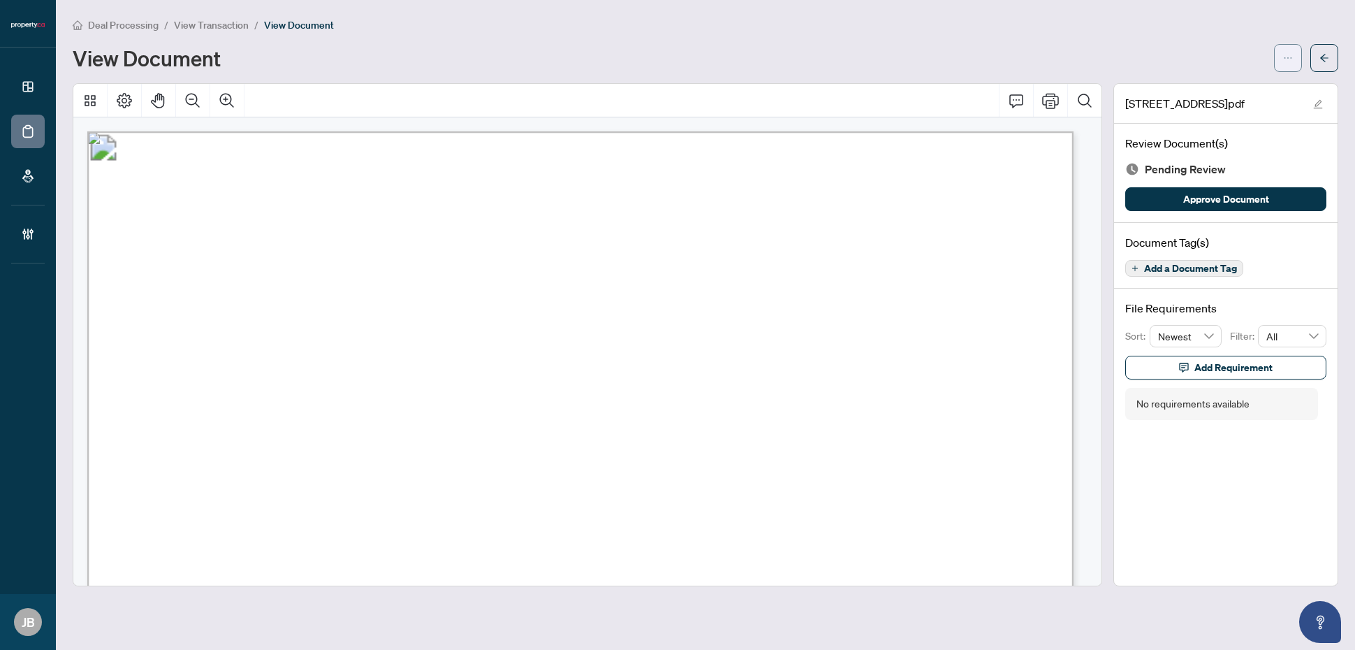
click at [1083, 61] on button "button" at bounding box center [1288, 58] width 28 height 28
click at [1083, 183] on span "Archive" at bounding box center [1238, 177] width 106 height 15
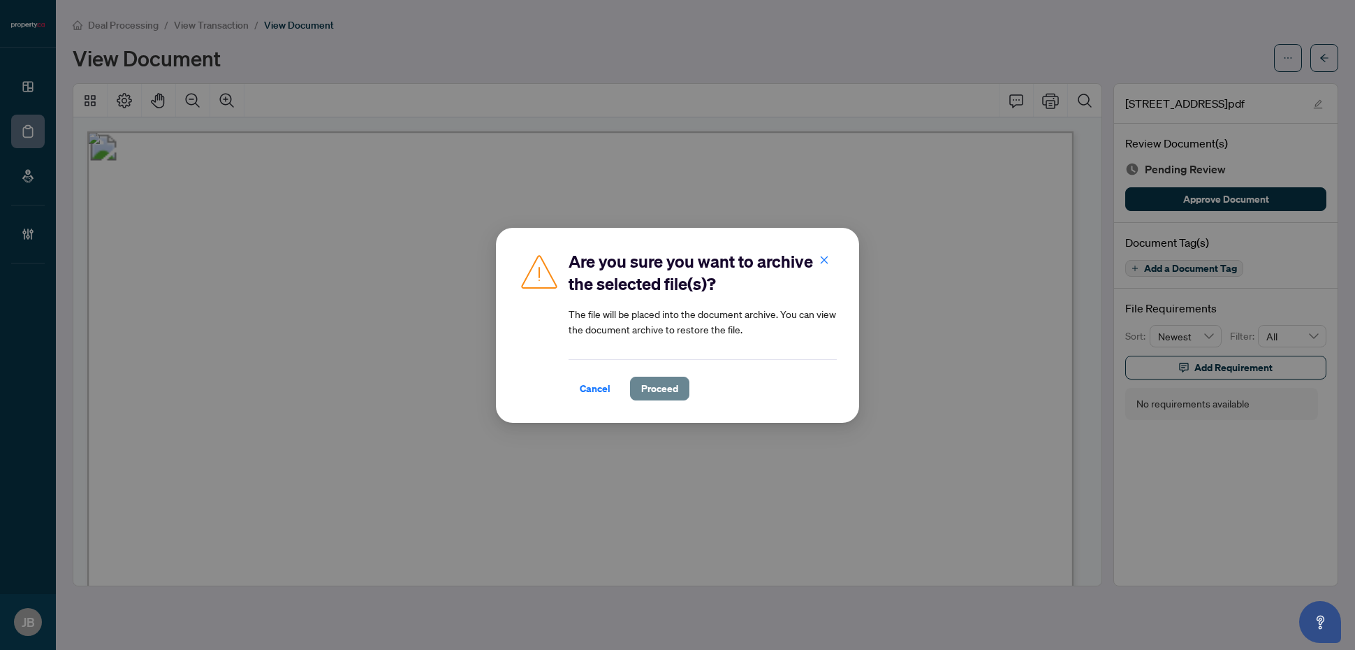
click at [652, 389] on span "Proceed" at bounding box center [659, 388] width 37 height 22
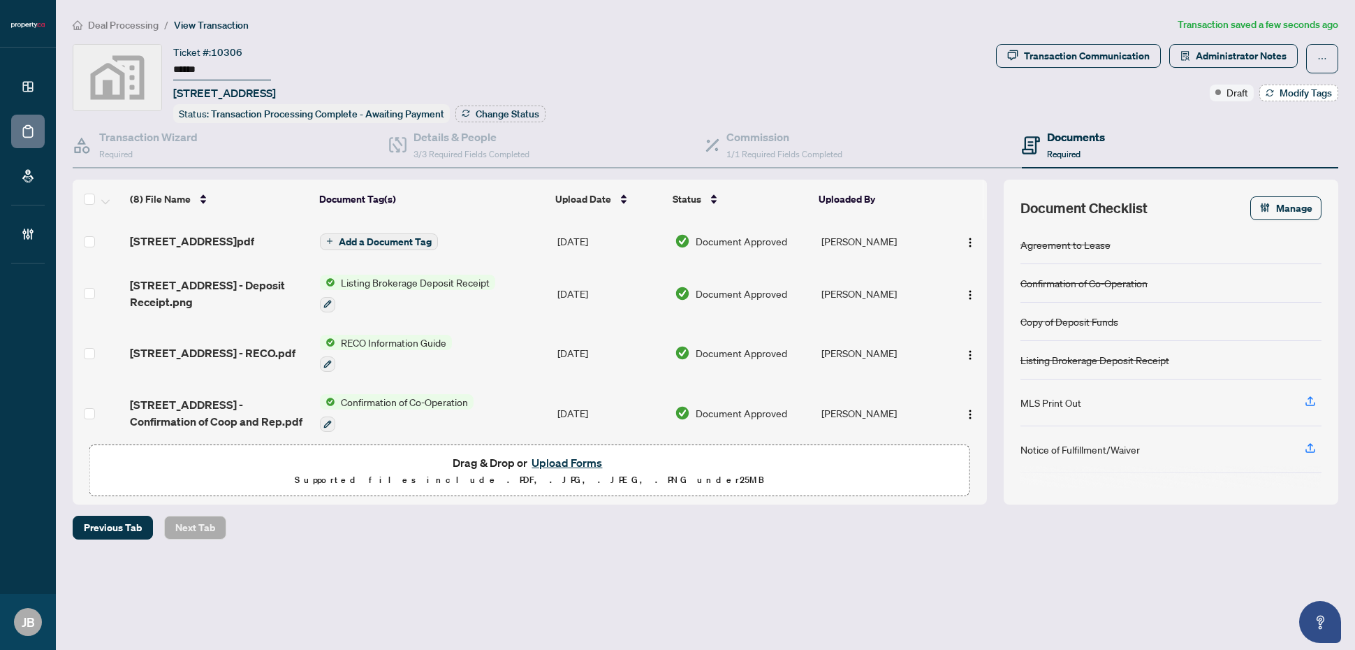
click at [1300, 98] on button "Modify Tags" at bounding box center [1298, 93] width 79 height 17
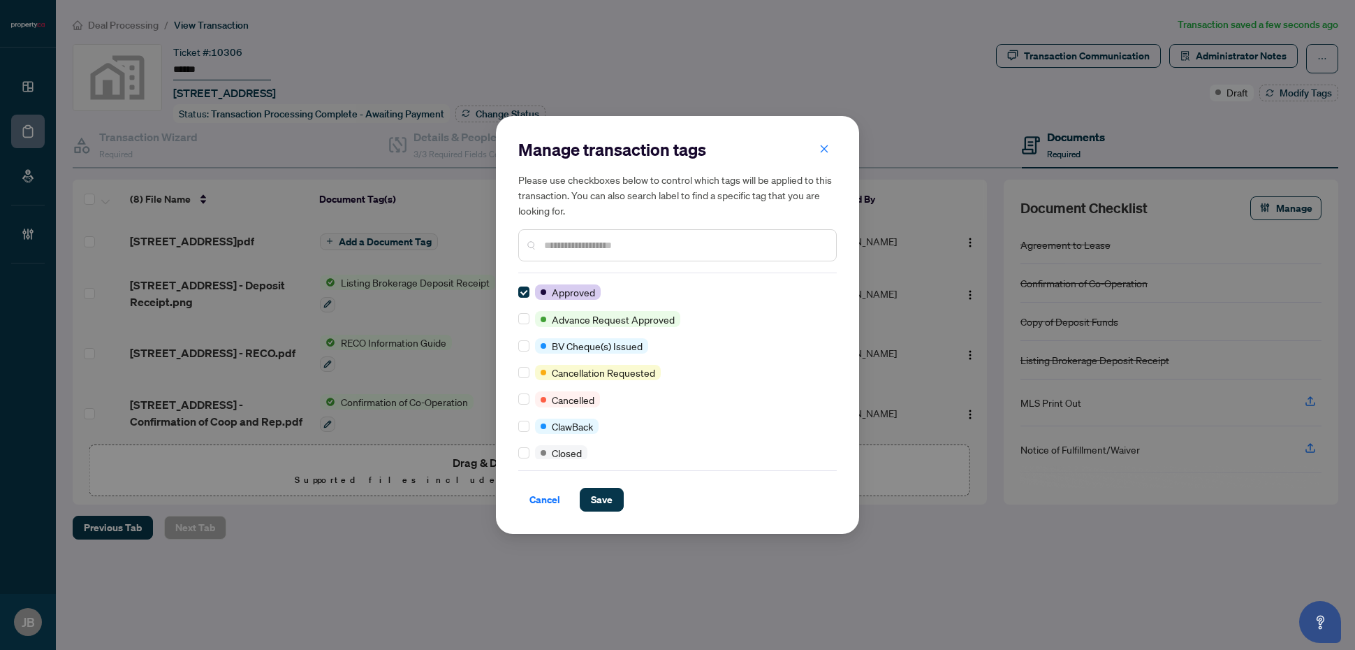
click at [630, 237] on input "text" at bounding box center [684, 244] width 281 height 15
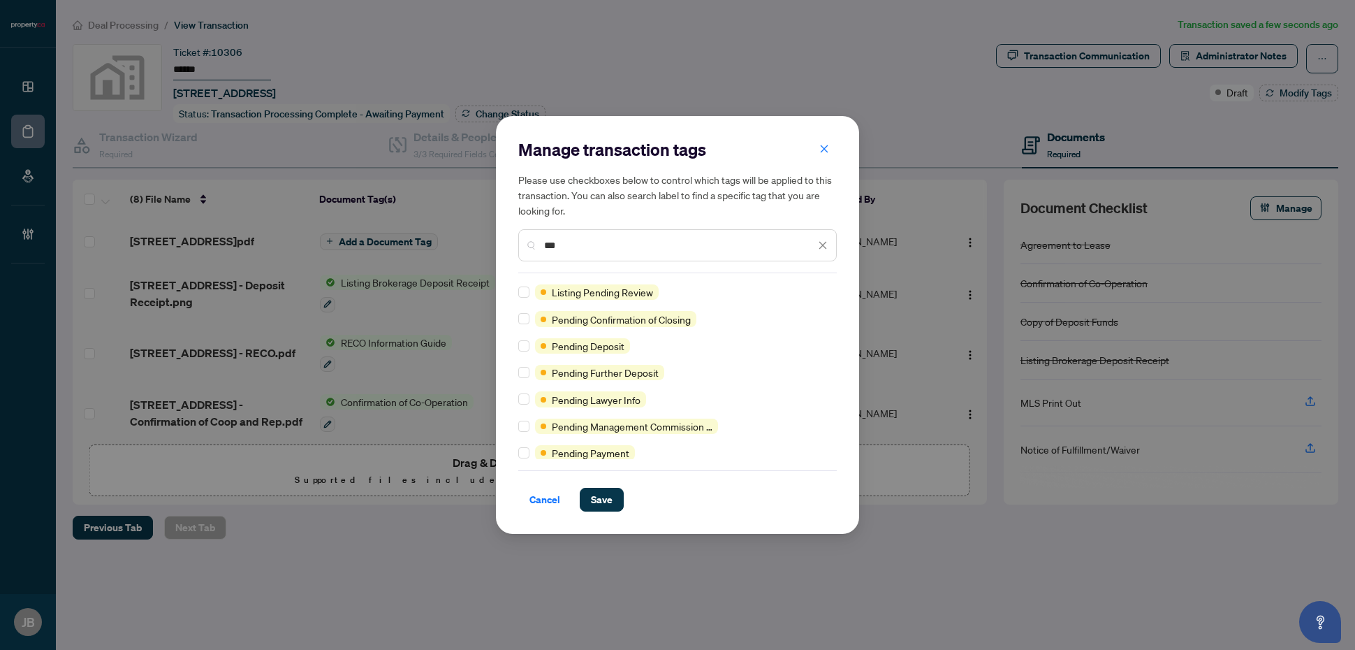
type input "***"
click at [602, 501] on span "Save" at bounding box center [602, 499] width 22 height 22
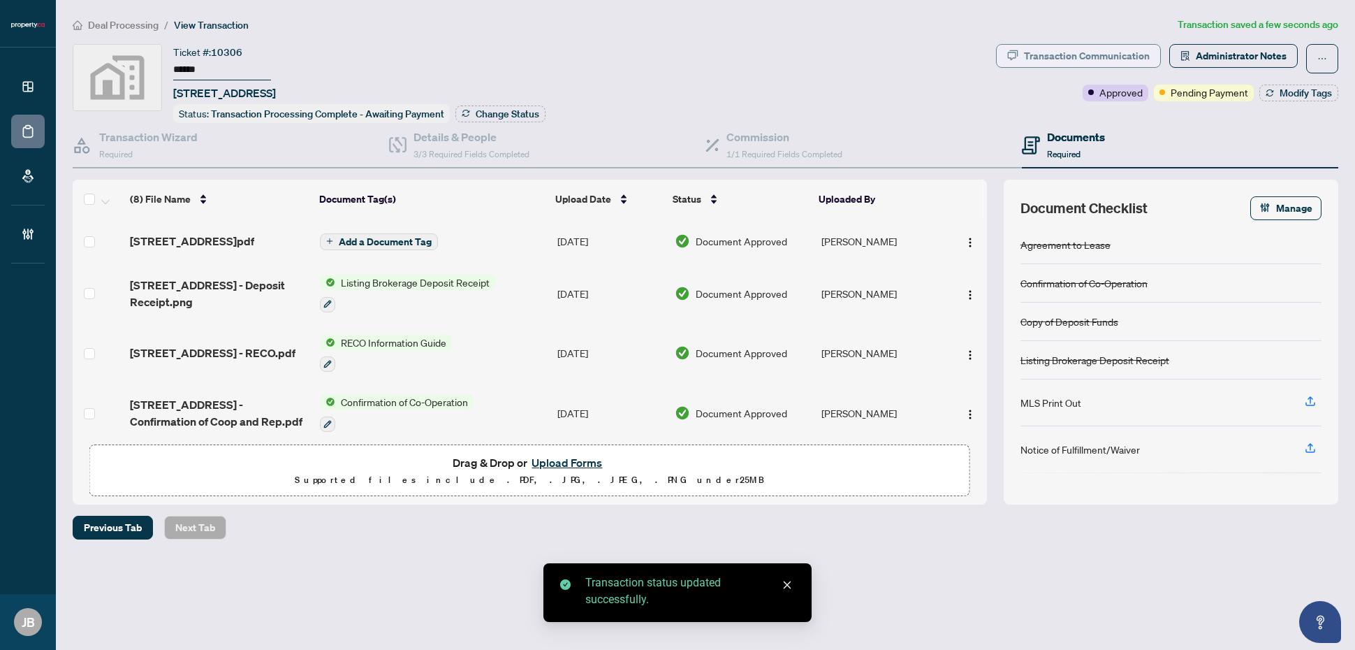
click at [1120, 52] on div "Transaction Communication" at bounding box center [1087, 56] width 126 height 22
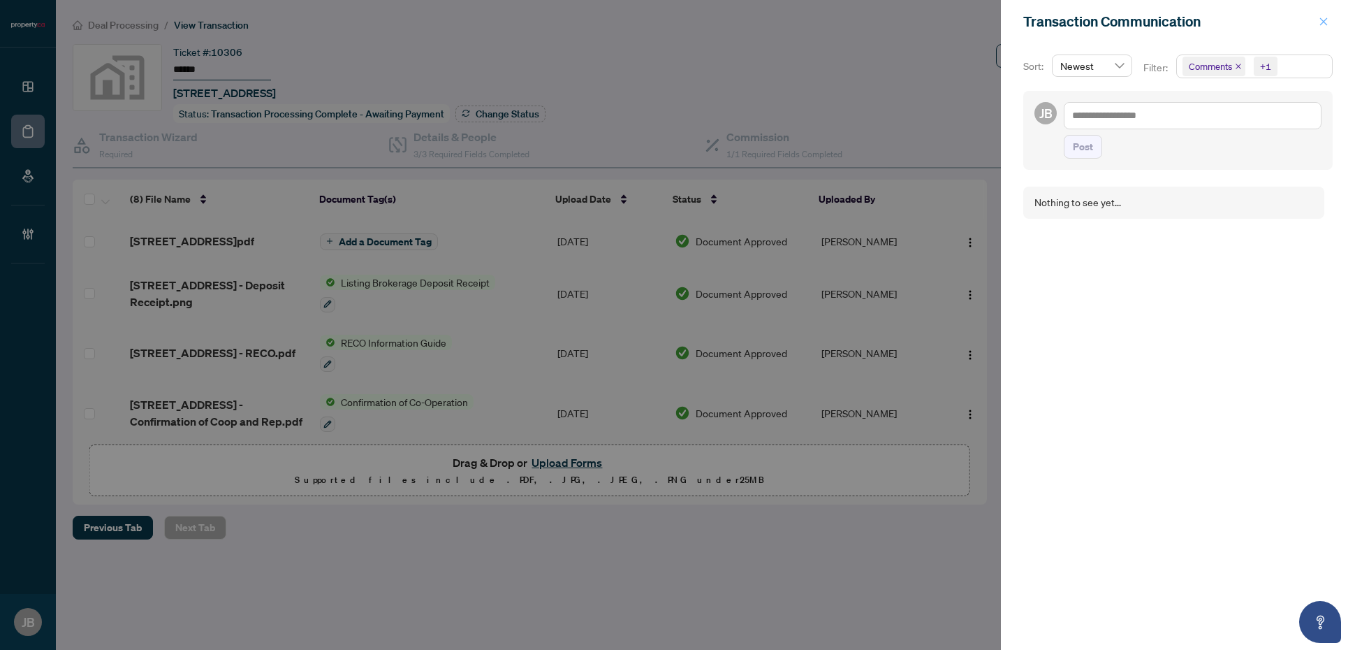
click at [1319, 17] on icon "close" at bounding box center [1324, 22] width 10 height 10
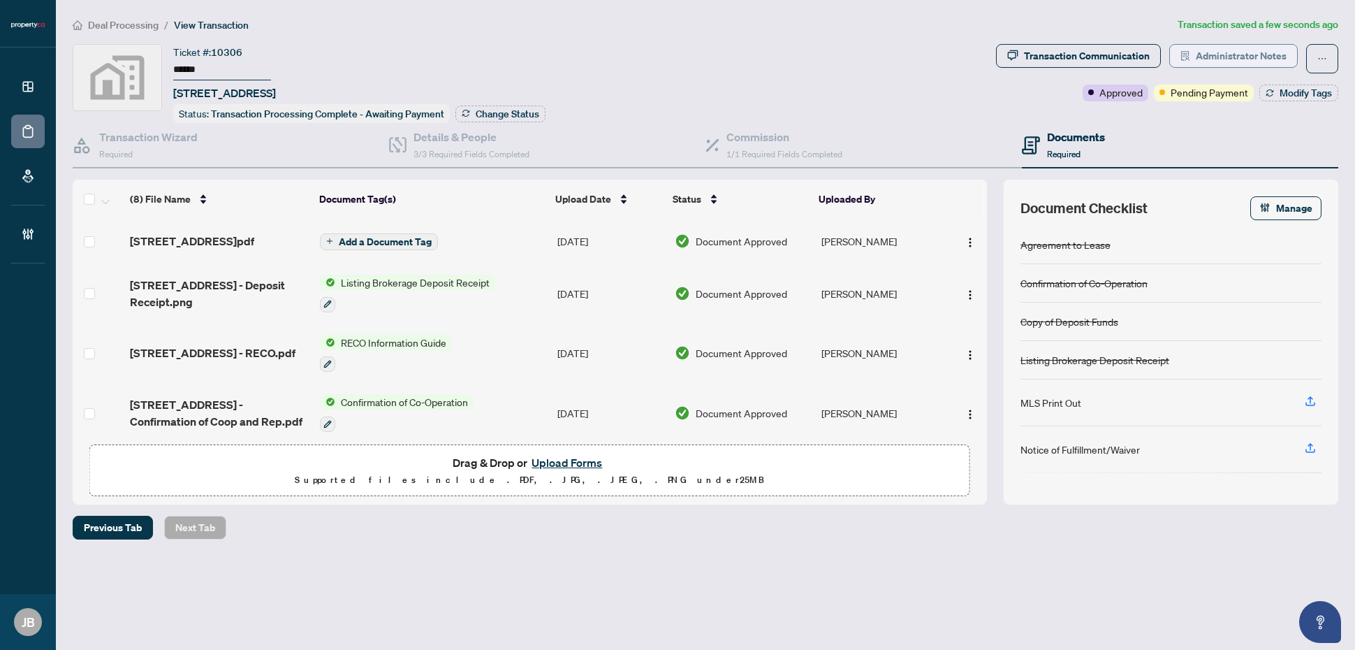
click at [1275, 57] on span "Administrator Notes" at bounding box center [1241, 56] width 91 height 22
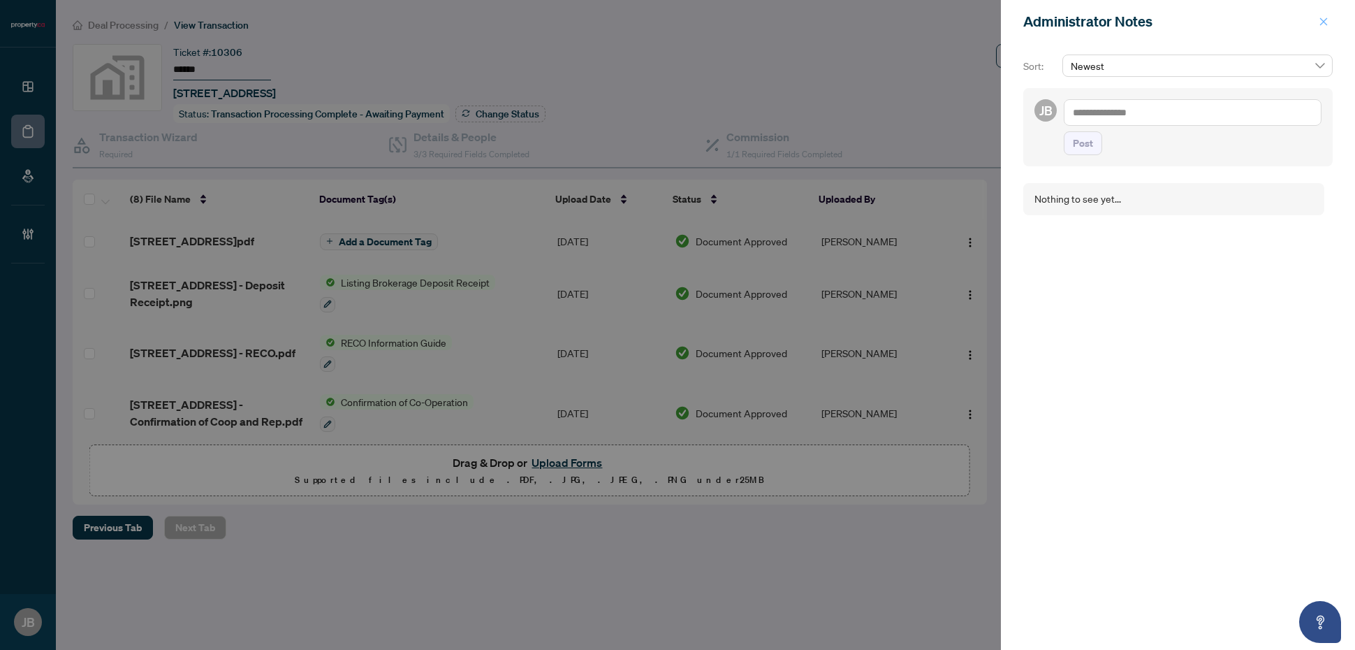
click at [1324, 15] on span "button" at bounding box center [1324, 21] width 10 height 22
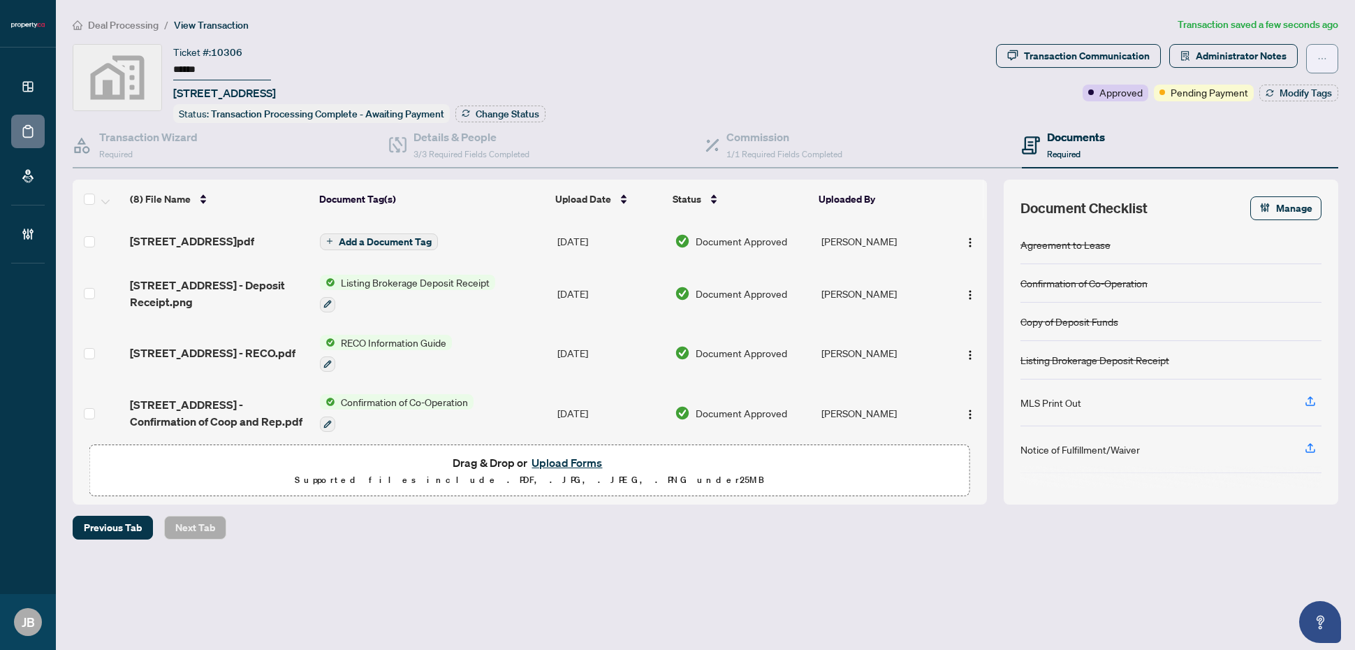
click at [1320, 58] on icon "ellipsis" at bounding box center [1322, 59] width 10 height 10
click at [1265, 134] on span "Submit for Completion" at bounding box center [1273, 133] width 107 height 15
type textarea "**********"
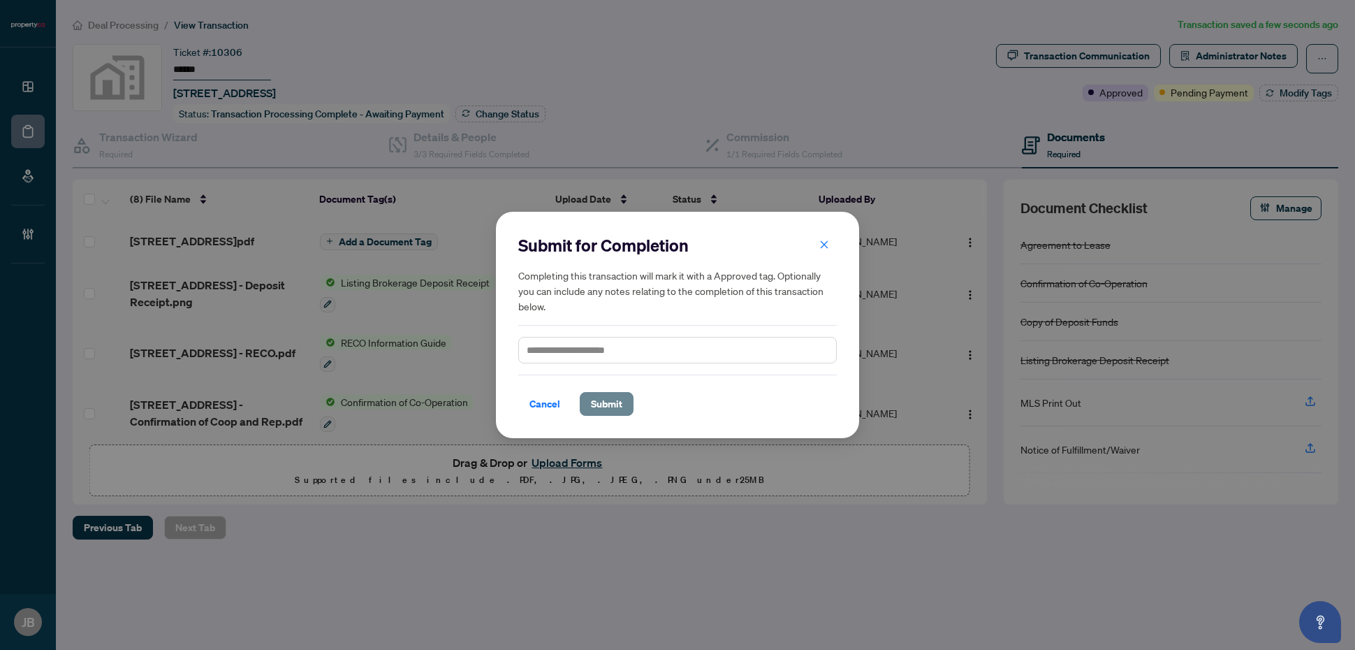
click at [615, 411] on span "Submit" at bounding box center [606, 404] width 31 height 22
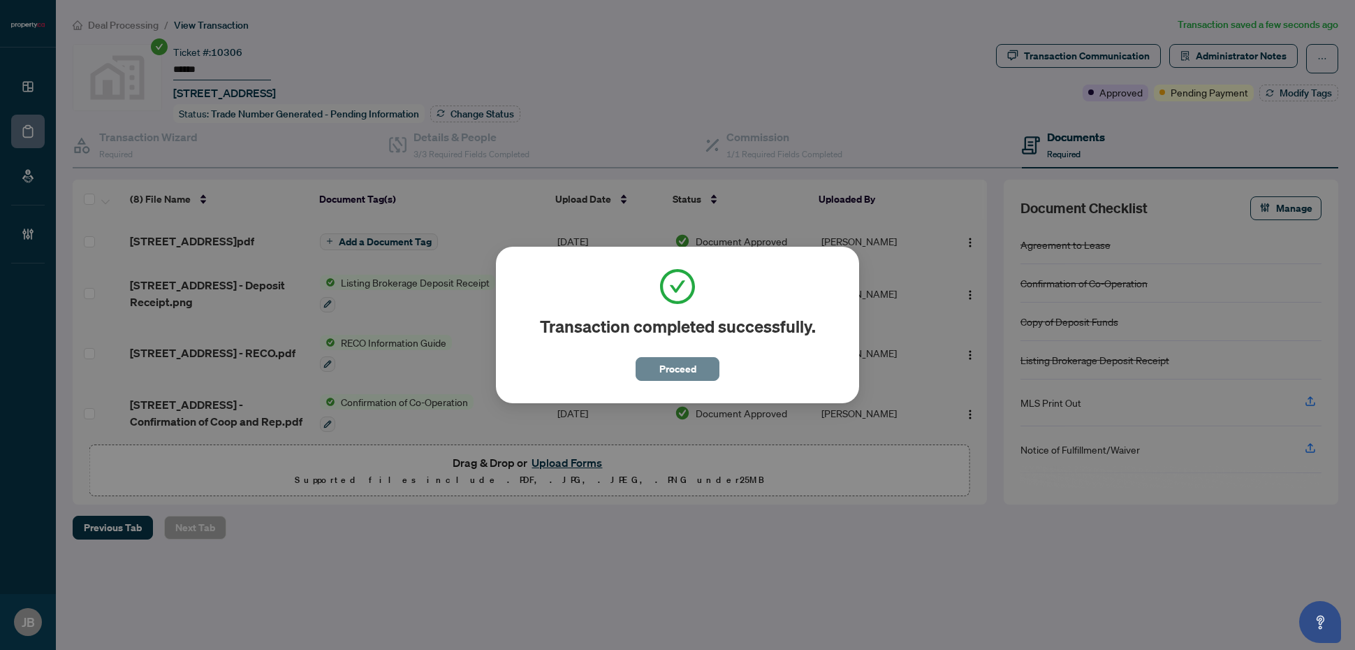
click at [660, 367] on span "Proceed" at bounding box center [677, 369] width 37 height 22
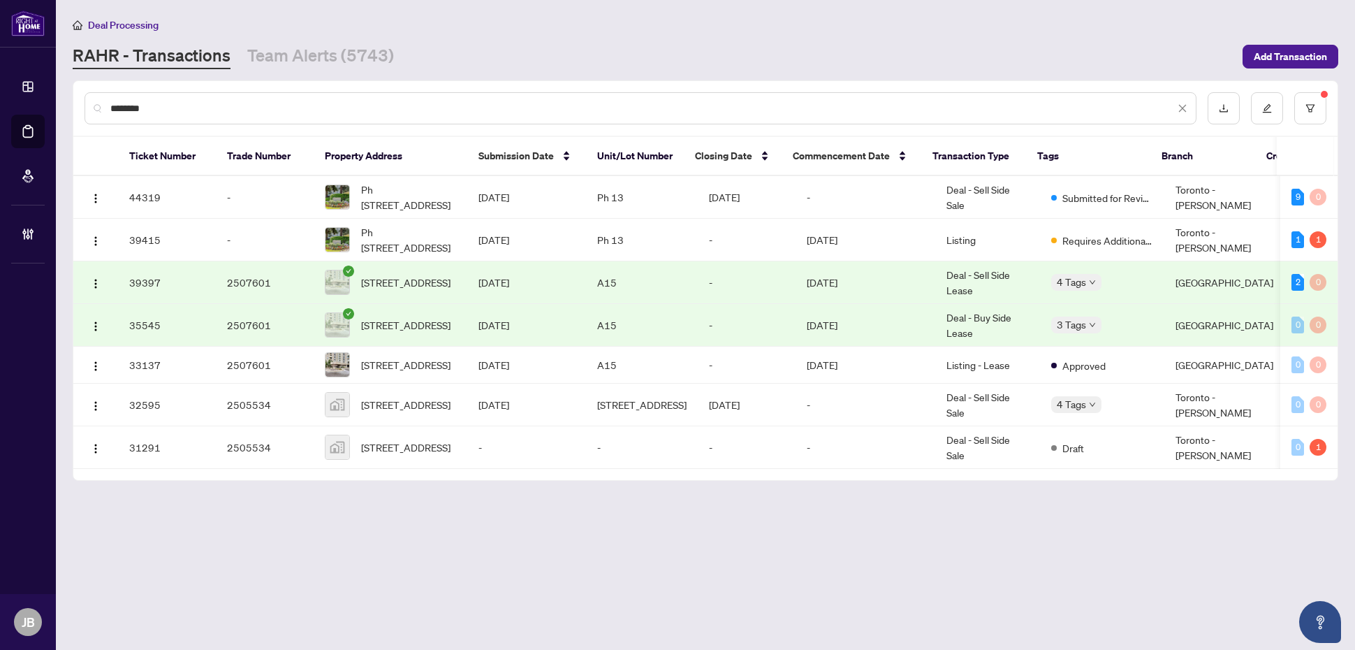
click at [435, 547] on main "Deal Processing [PERSON_NAME] - Transactions Team Alerts (5743) Add Transaction…" at bounding box center [705, 325] width 1299 height 650
drag, startPoint x: 175, startPoint y: 110, endPoint x: 61, endPoint y: 101, distance: 114.2
click at [61, 101] on main "Deal Processing RAHR - Transactions Team Alerts (5743) Add Transaction ********…" at bounding box center [705, 325] width 1299 height 650
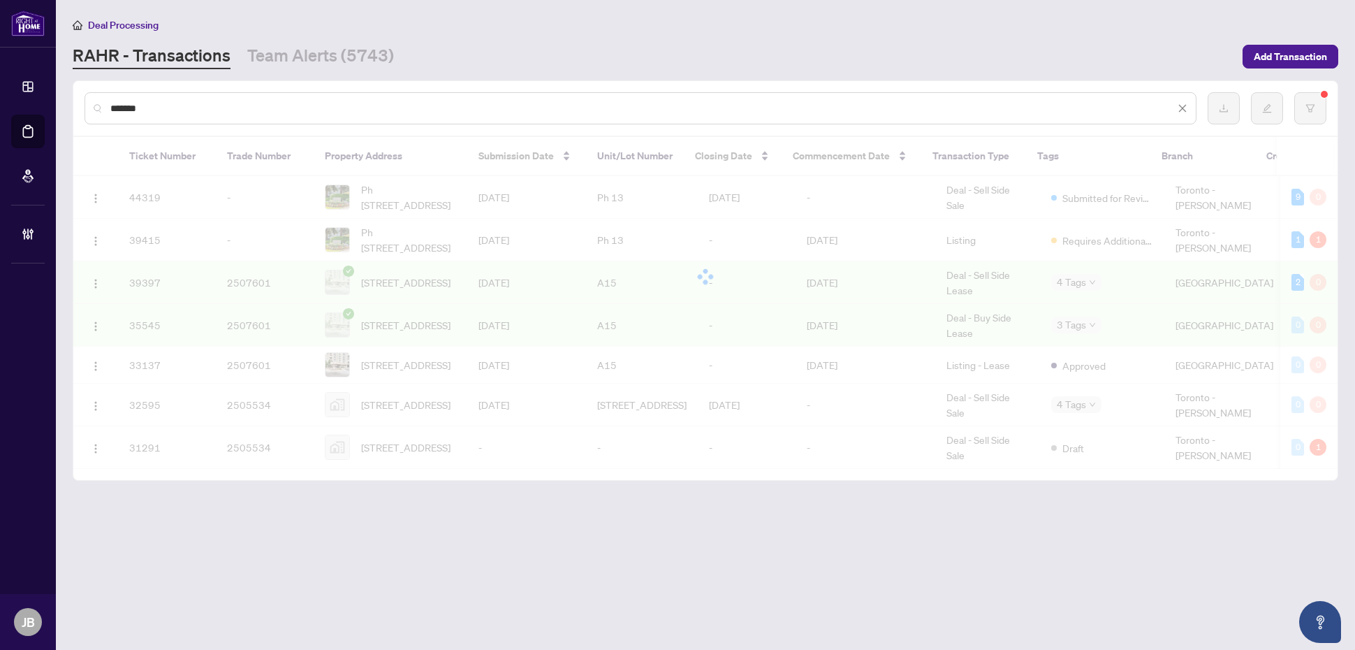
type input "*******"
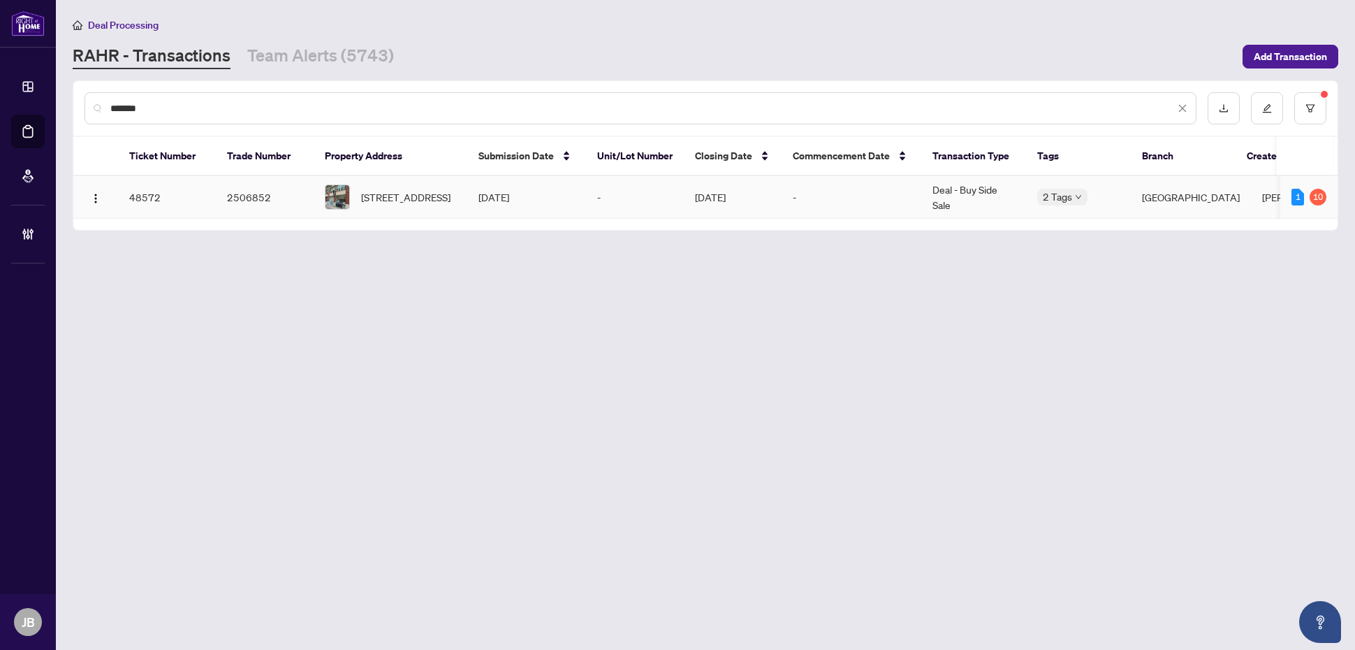
click at [535, 201] on td "Aug/14/2025" at bounding box center [526, 197] width 119 height 43
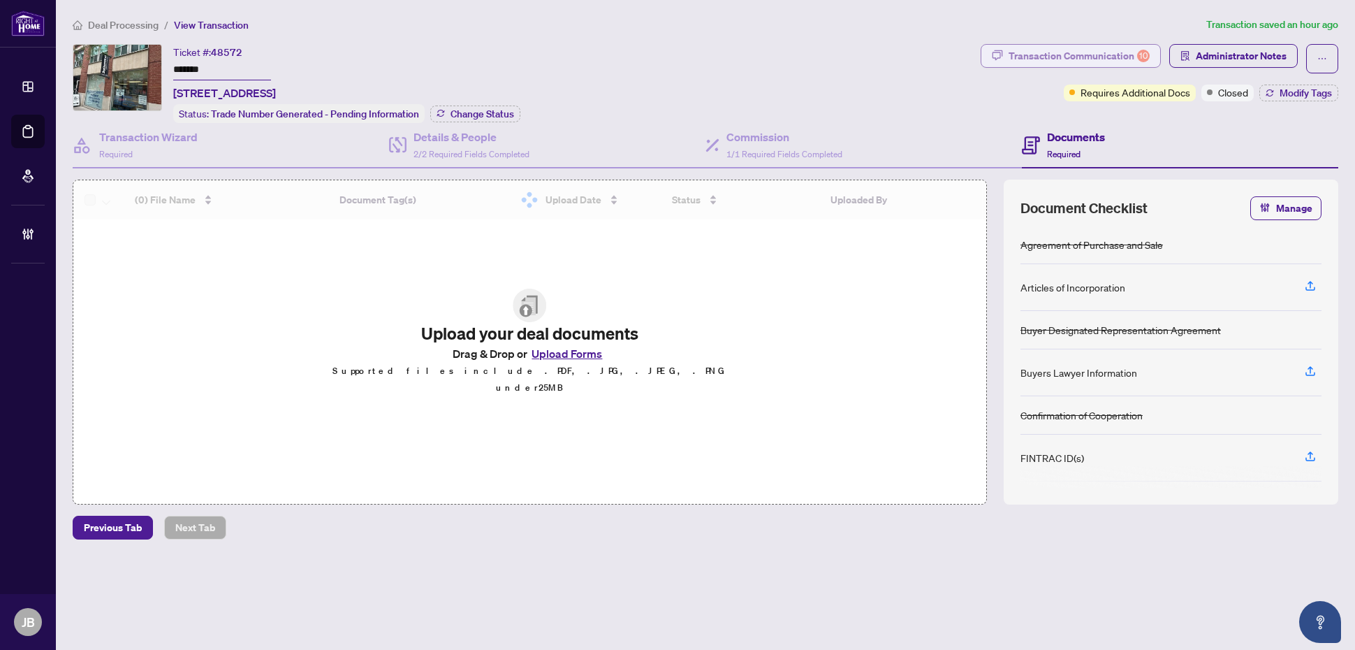
click at [1150, 61] on button "Transaction Communication 10" at bounding box center [1071, 56] width 180 height 24
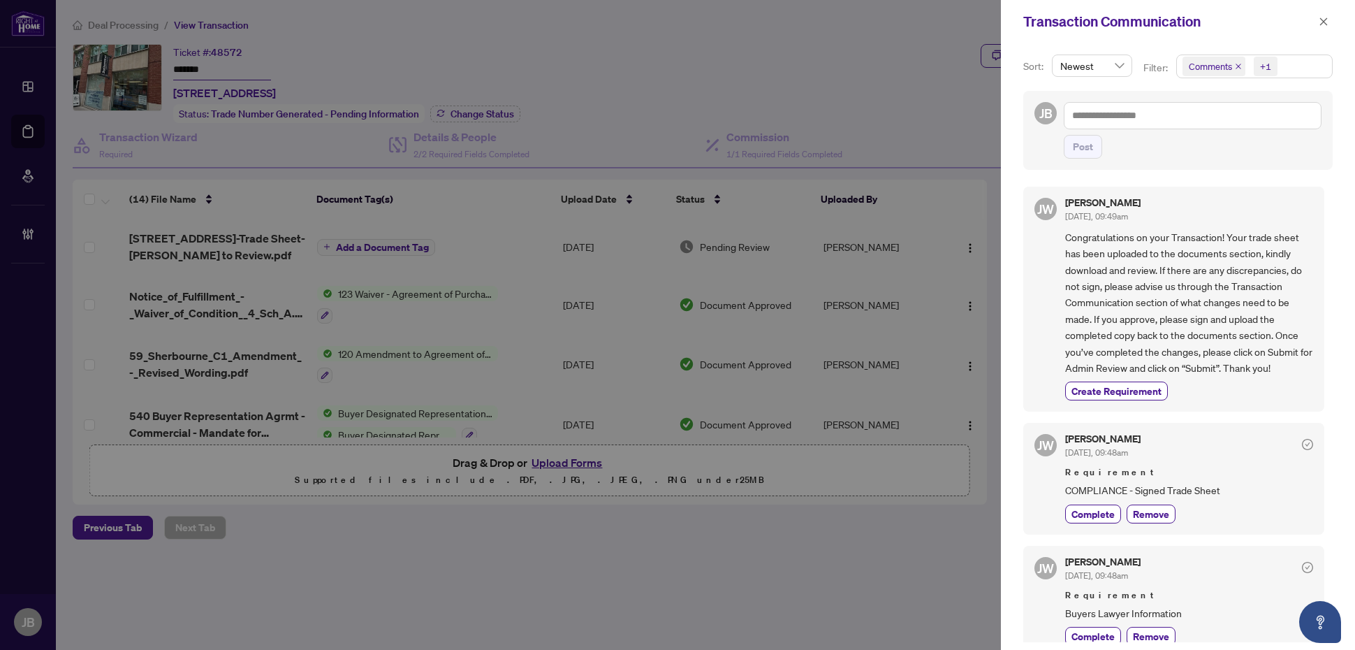
click at [1328, 66] on div "Comments +1" at bounding box center [1254, 66] width 156 height 24
click at [1188, 124] on span "Select Comments" at bounding box center [1190, 124] width 11 height 11
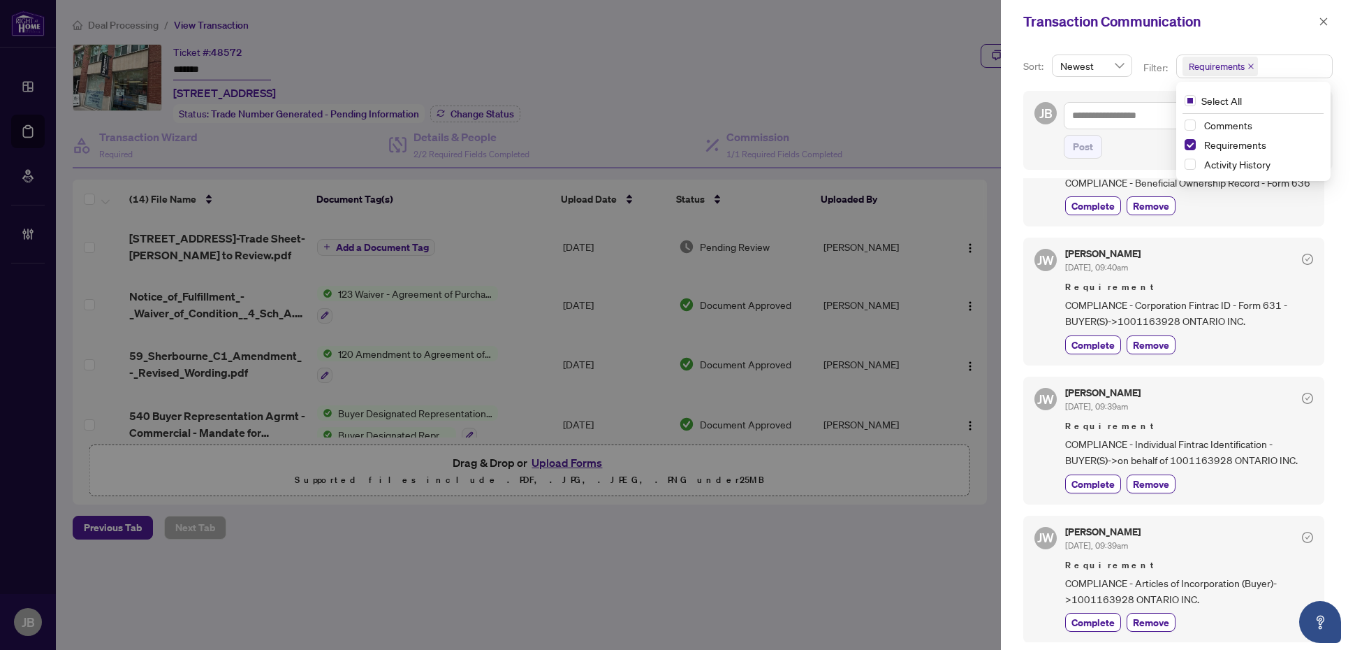
scroll to position [832, 0]
click at [1324, 21] on icon "close" at bounding box center [1324, 21] width 8 height 8
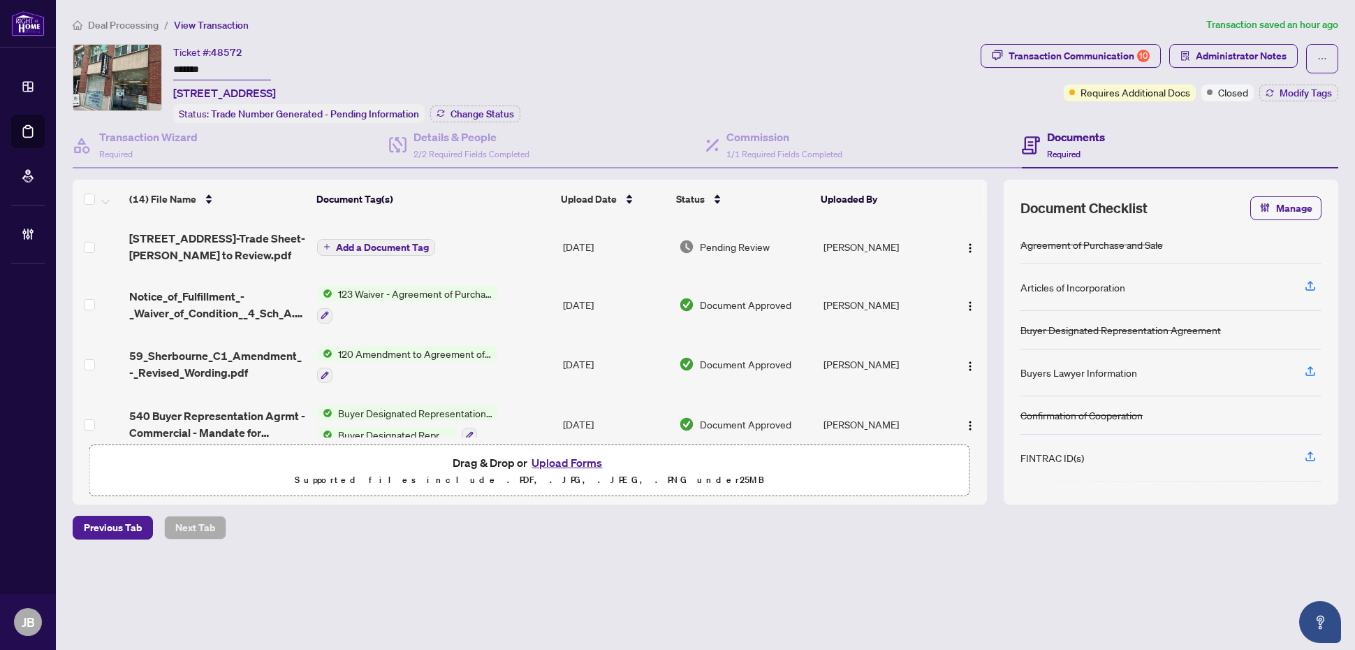
drag, startPoint x: 388, startPoint y: 563, endPoint x: 388, endPoint y: 547, distance: 16.1
click at [388, 563] on div "Deal Processing / View Transaction Transaction saved an hour ago Ticket #: 4857…" at bounding box center [705, 302] width 1277 height 571
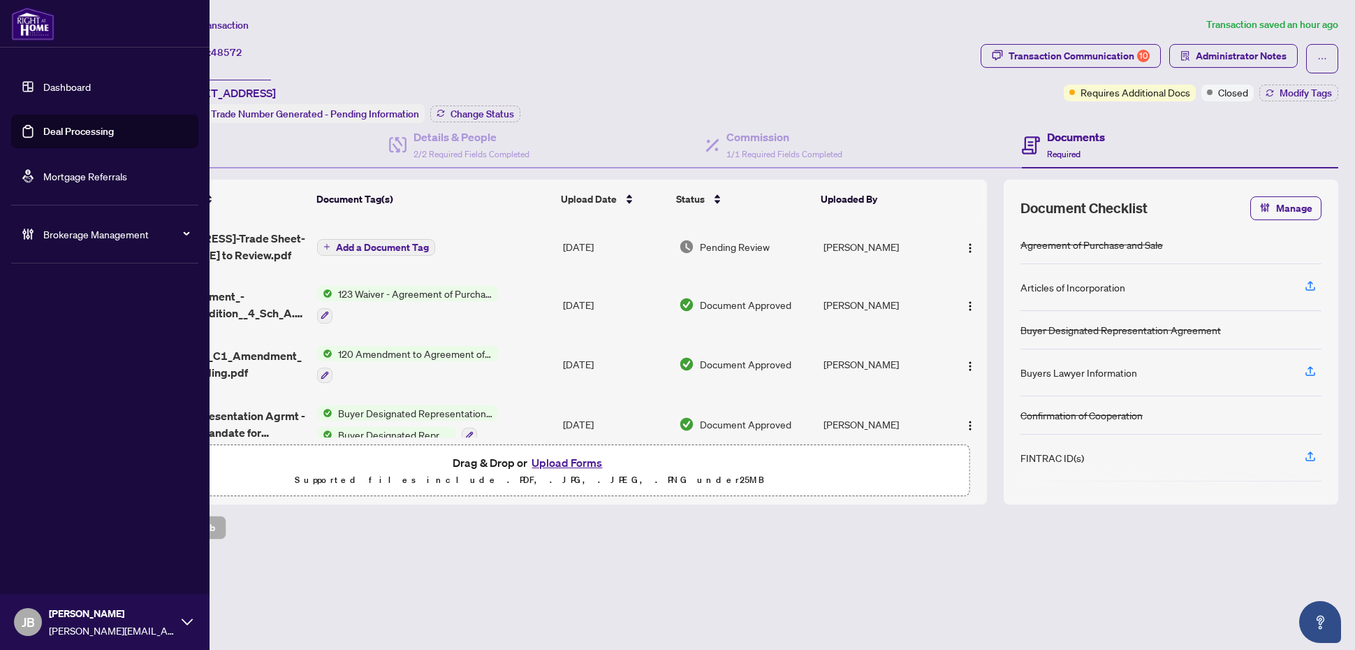
click at [82, 136] on link "Deal Processing" at bounding box center [78, 131] width 71 height 13
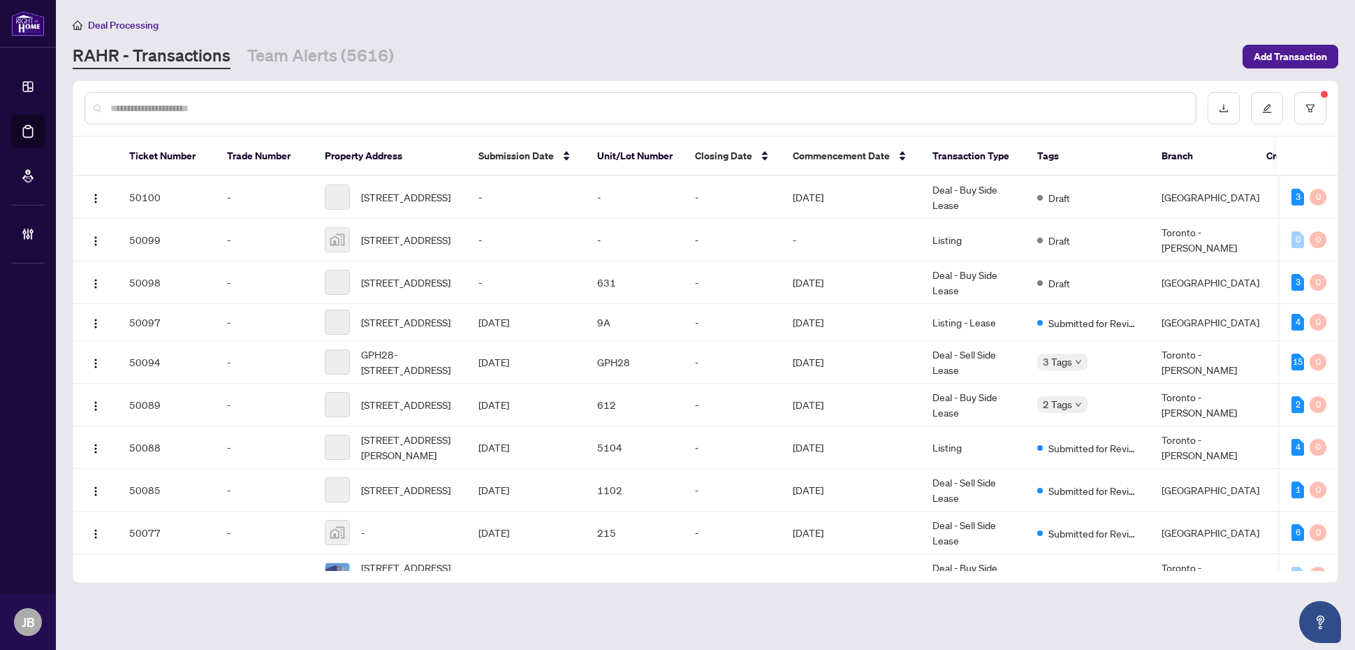
click at [244, 110] on input "text" at bounding box center [647, 108] width 1074 height 15
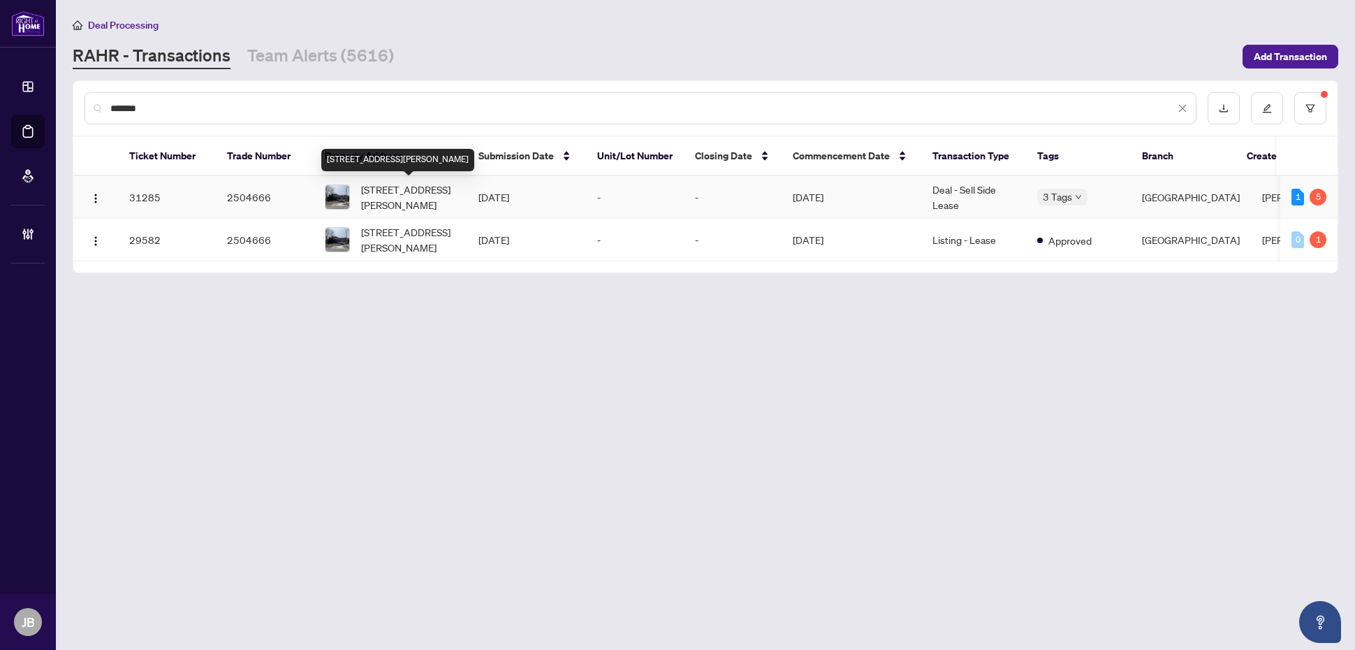
type input "*******"
click at [455, 199] on span "1259 Blackburn Dr, Oakville, Ontario L6M 2N5, Canada" at bounding box center [408, 197] width 95 height 31
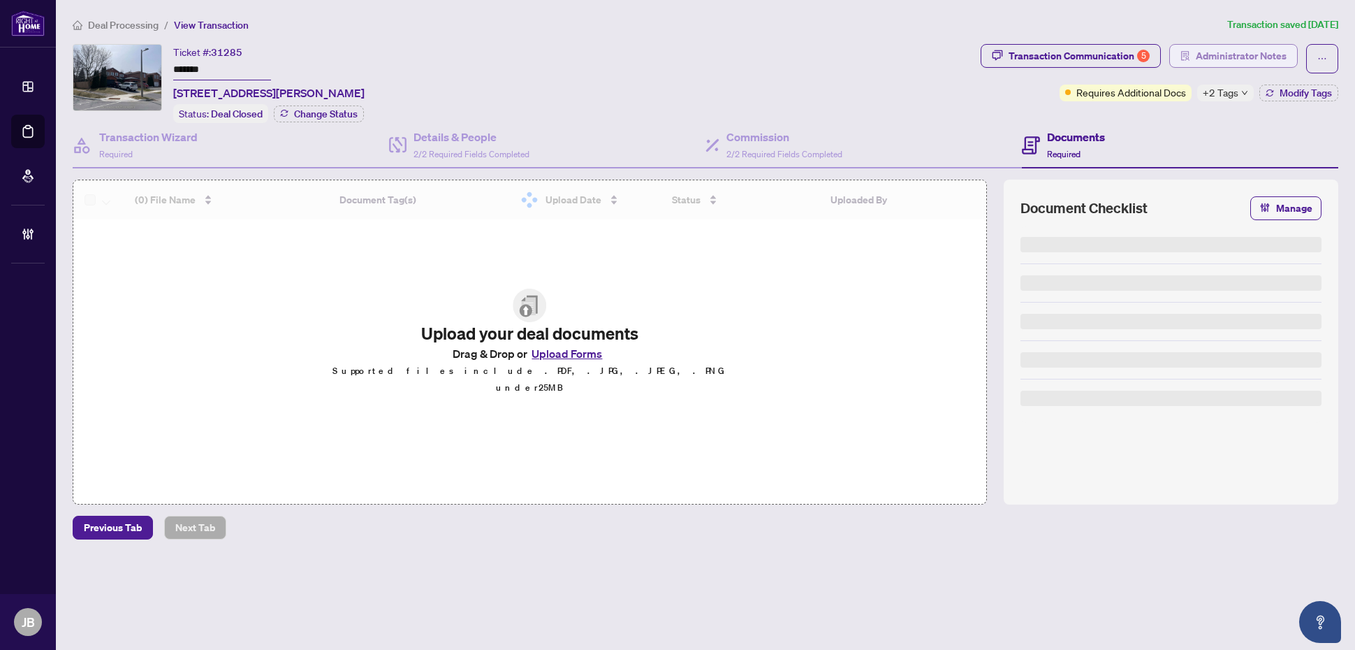
click at [1262, 64] on span "Administrator Notes" at bounding box center [1241, 56] width 91 height 22
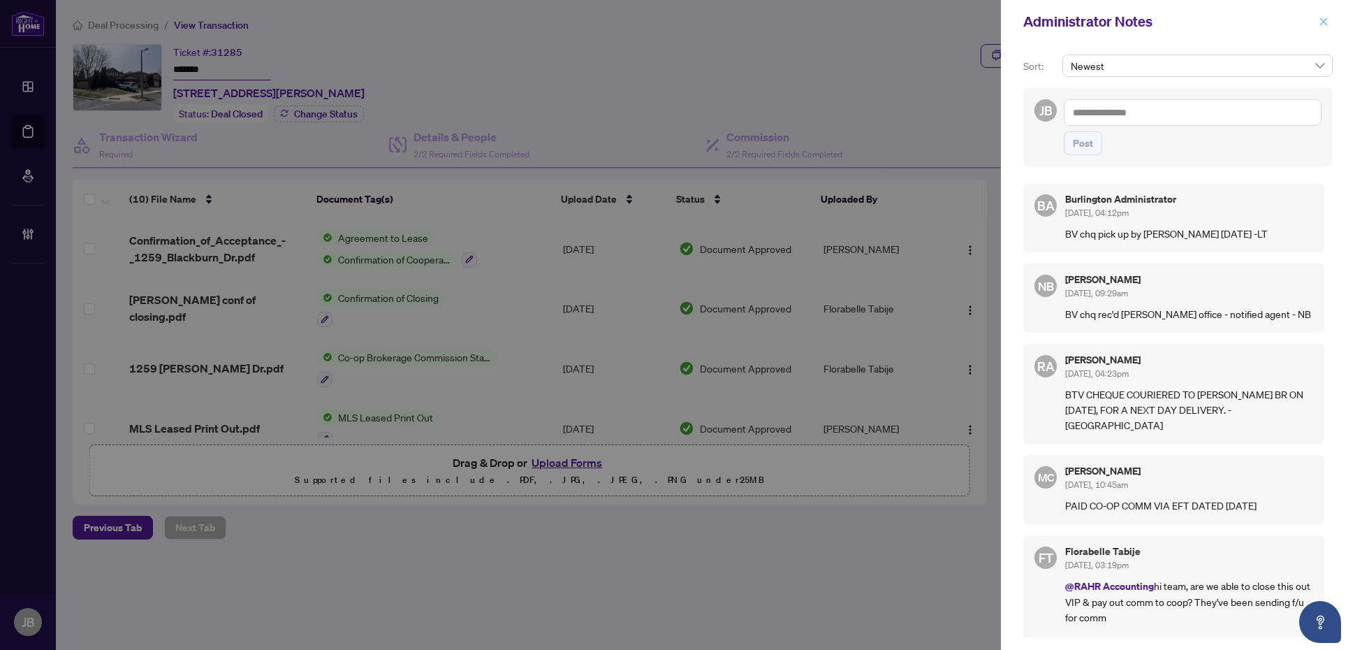
click at [1322, 17] on icon "close" at bounding box center [1324, 22] width 10 height 10
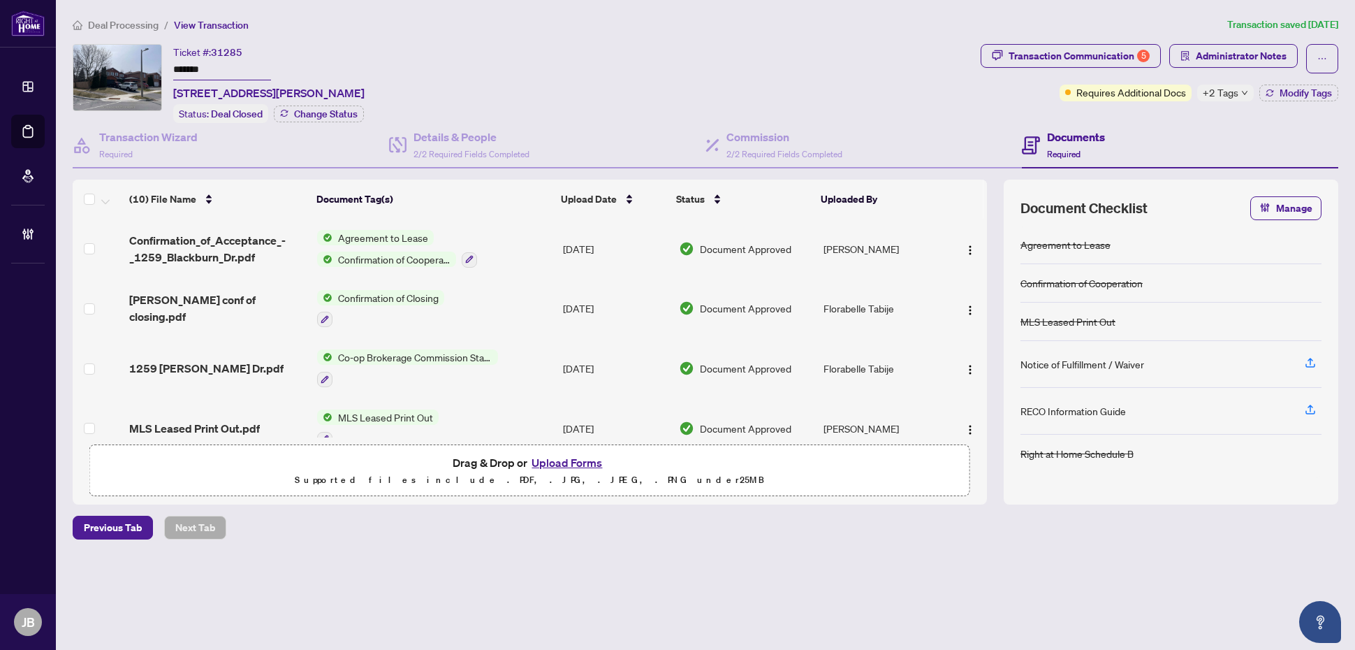
click at [350, 587] on main "Deal Processing / View Transaction Transaction saved 9 days ago Ticket #: 31285…" at bounding box center [705, 325] width 1299 height 650
click at [1254, 59] on span "Administrator Notes" at bounding box center [1241, 56] width 91 height 22
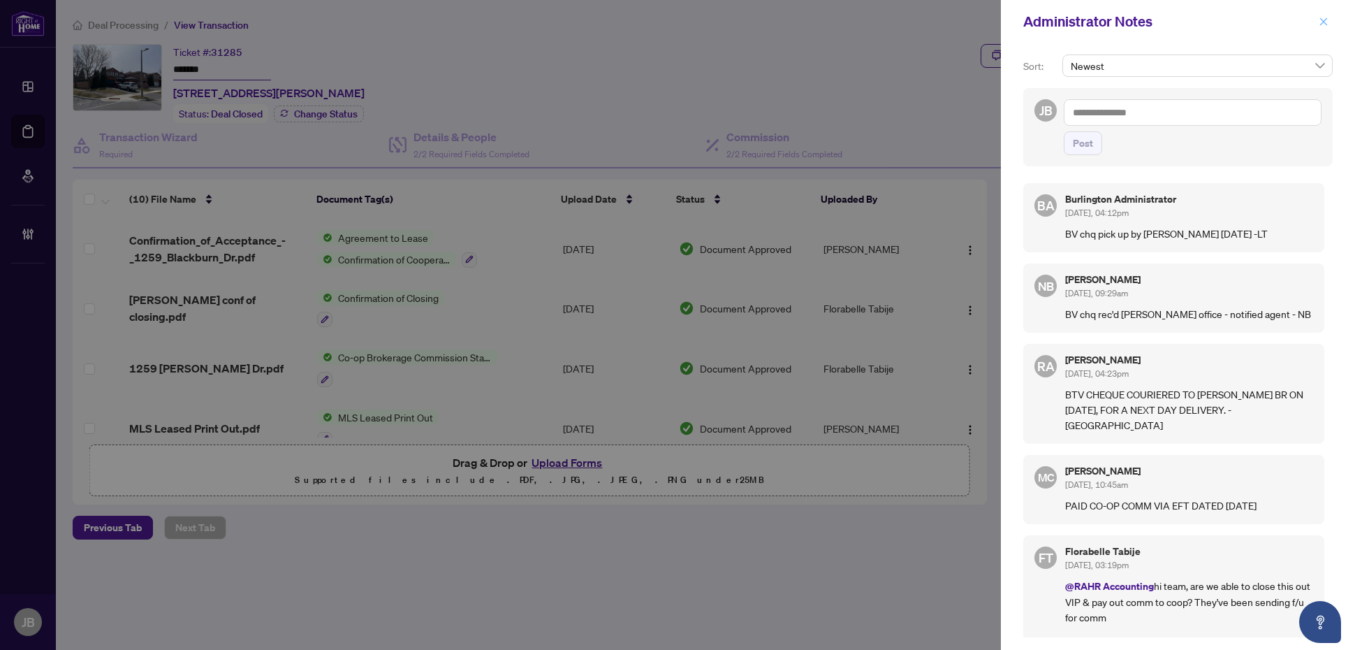
click at [1321, 24] on icon "close" at bounding box center [1324, 21] width 8 height 8
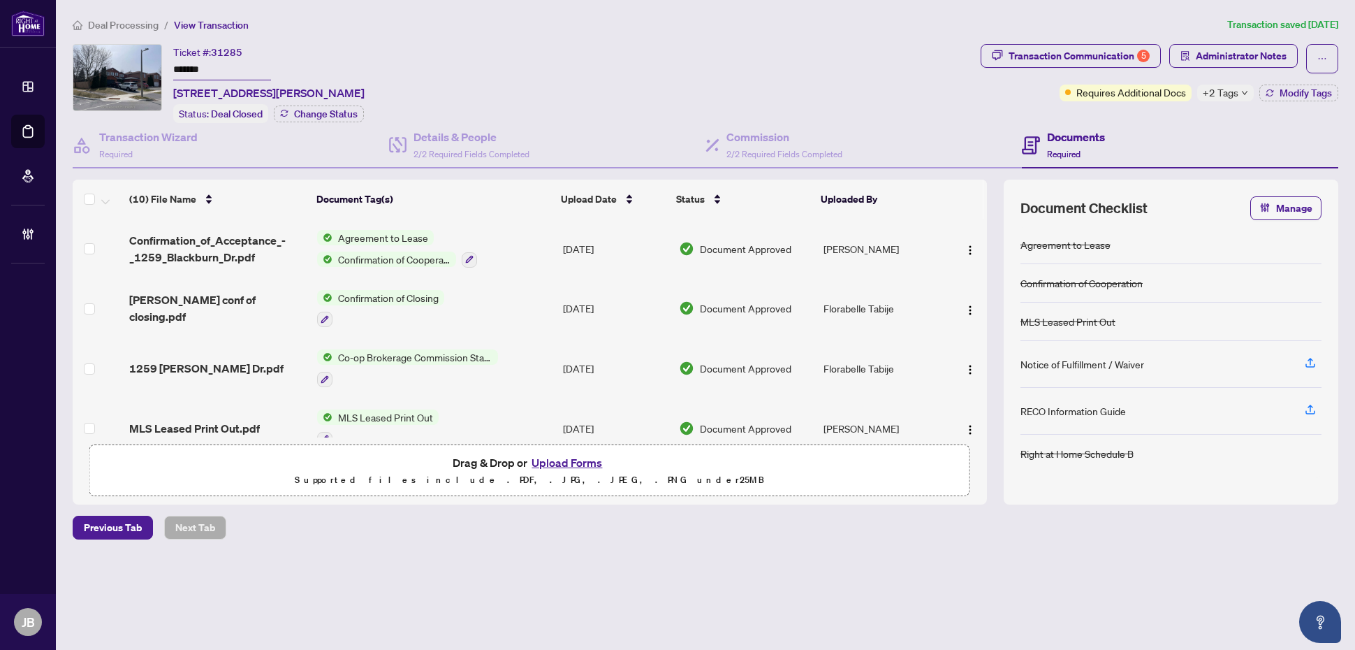
drag, startPoint x: 368, startPoint y: 569, endPoint x: 590, endPoint y: 420, distance: 267.3
click at [371, 569] on div "Deal Processing / View Transaction Transaction saved 9 days ago Ticket #: 31285…" at bounding box center [705, 302] width 1277 height 571
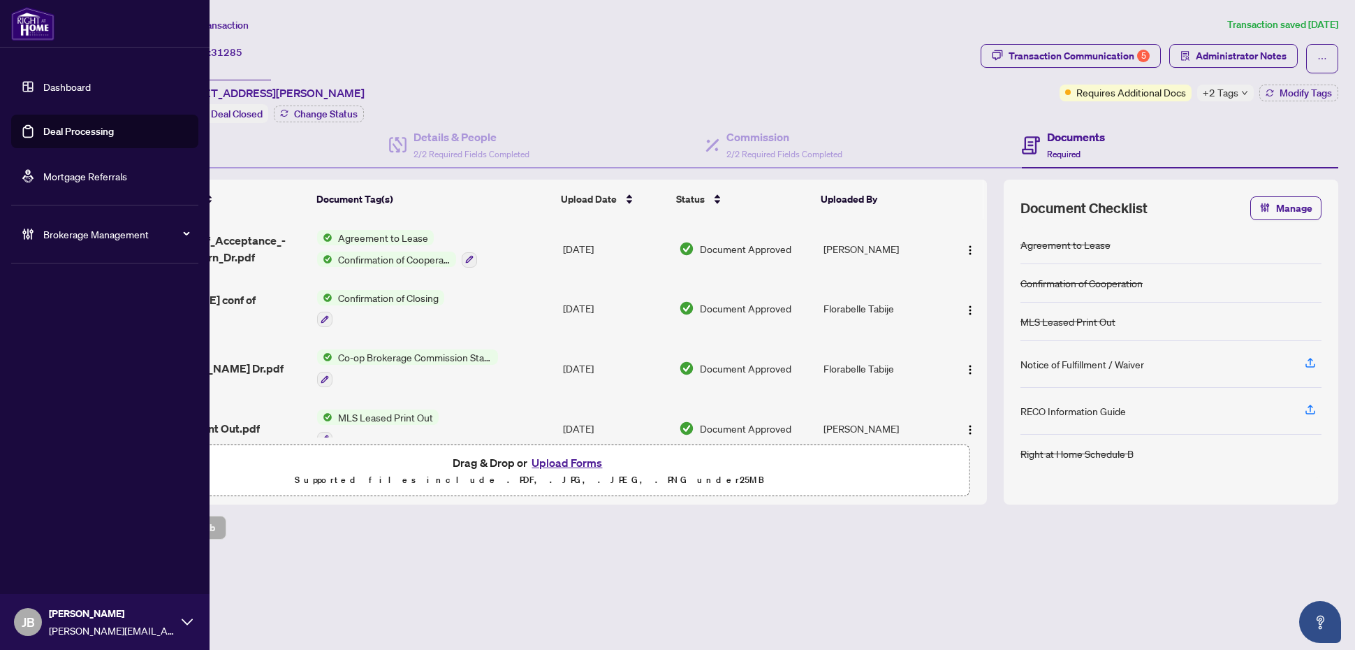
click at [64, 138] on link "Deal Processing" at bounding box center [78, 131] width 71 height 13
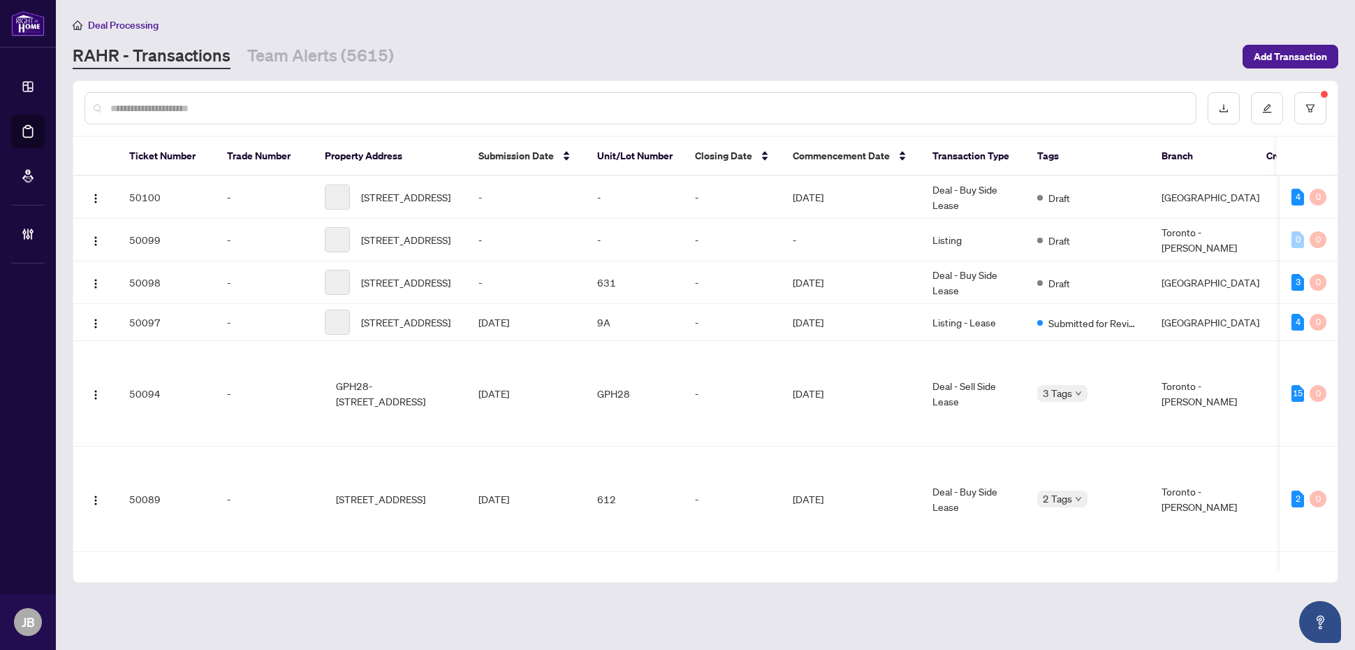
click at [305, 109] on input "text" at bounding box center [647, 108] width 1074 height 15
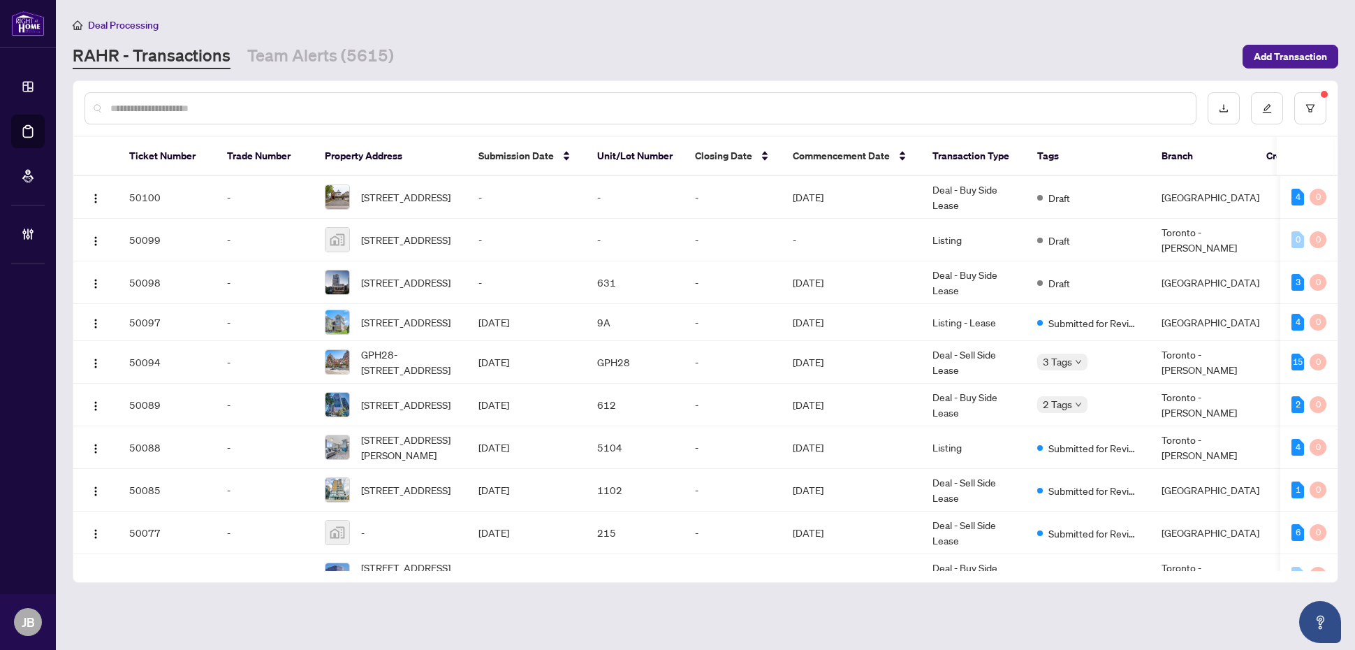
paste input "*****"
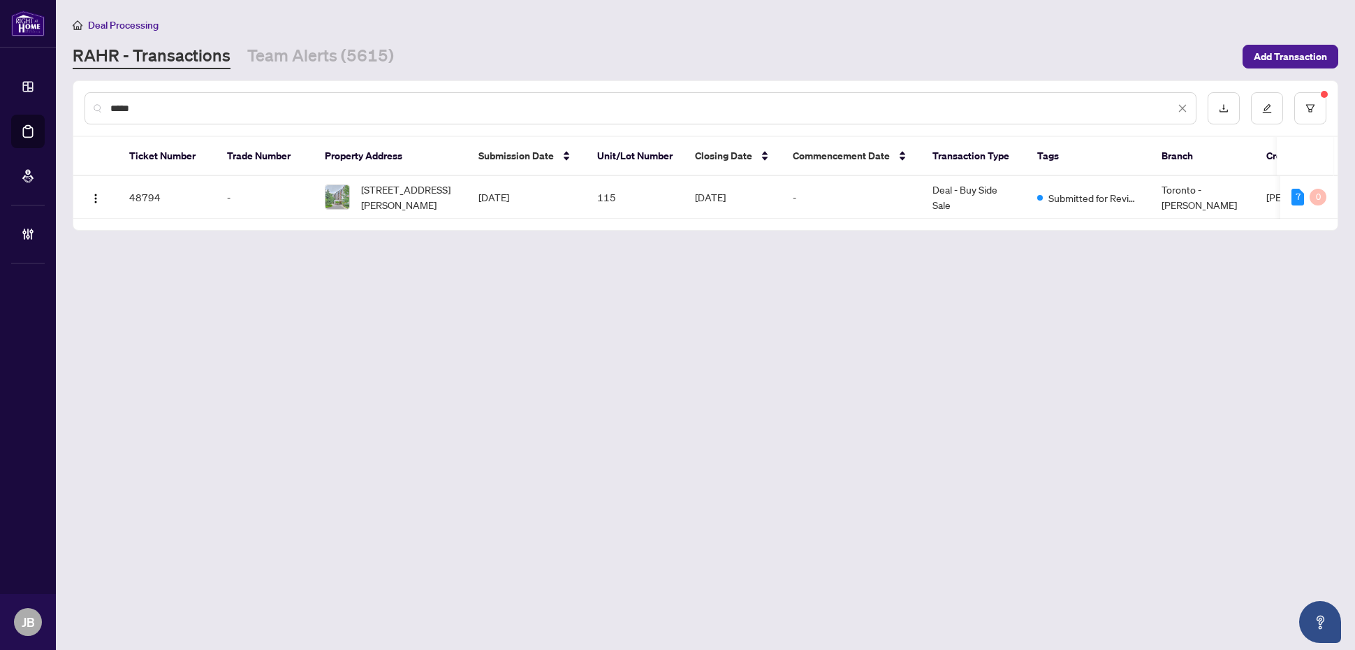
type input "*****"
click at [388, 189] on span "115-38 William Carson Cres, Toronto, Ontario M2P 2H2, Canada" at bounding box center [408, 197] width 95 height 31
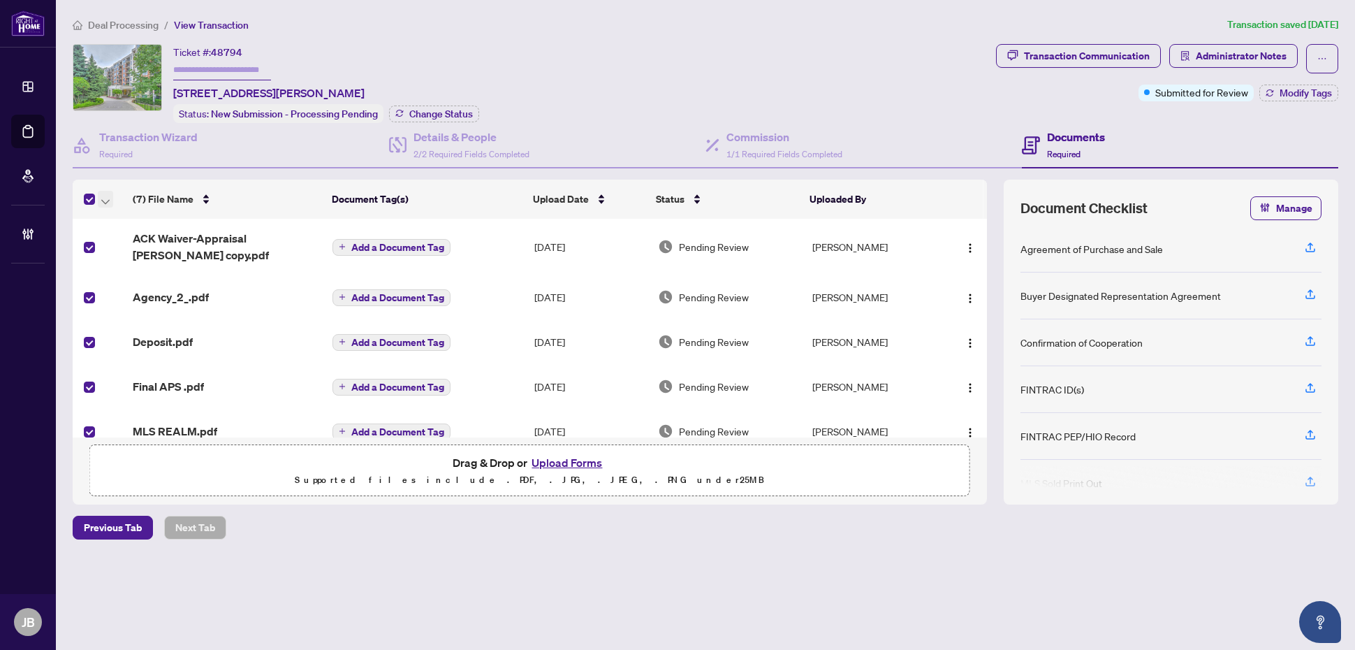
click at [105, 199] on icon "button" at bounding box center [105, 202] width 8 height 6
click at [154, 220] on span "Open Selected in New Tab(s)" at bounding box center [171, 220] width 124 height 15
